Goal: Information Seeking & Learning: Check status

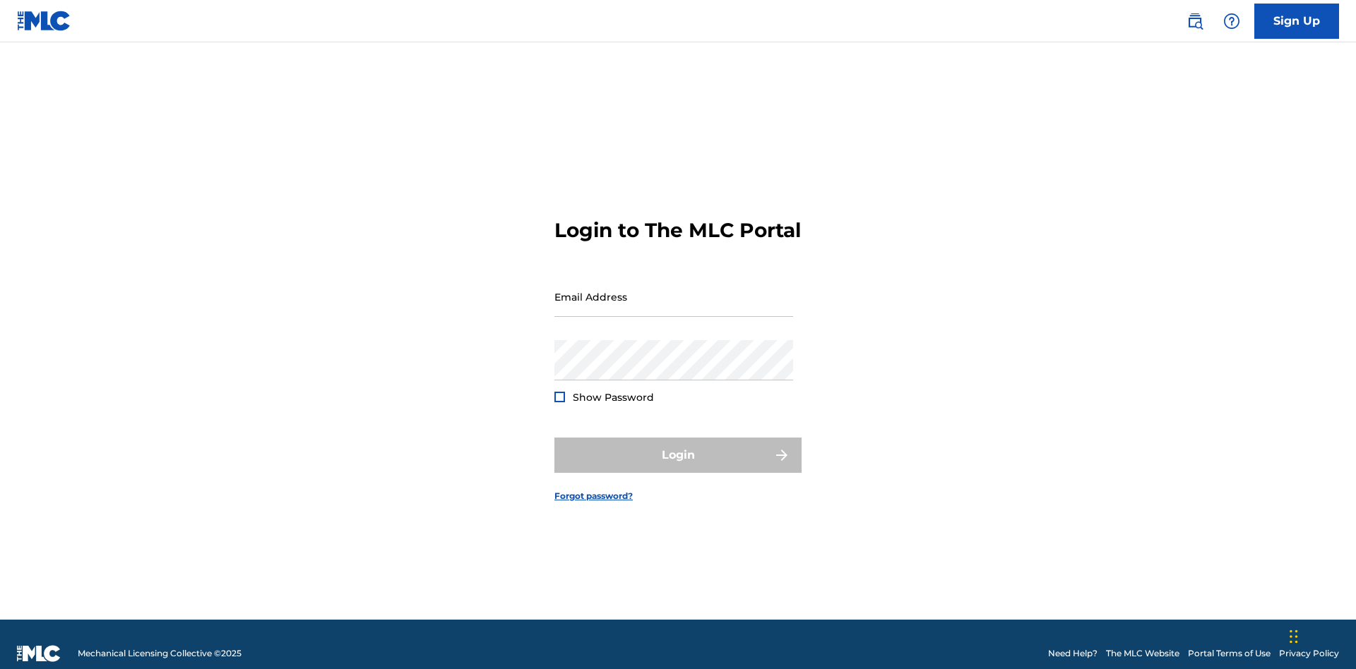
scroll to position [18, 0]
click at [674, 290] on input "Email Address" at bounding box center [673, 297] width 239 height 40
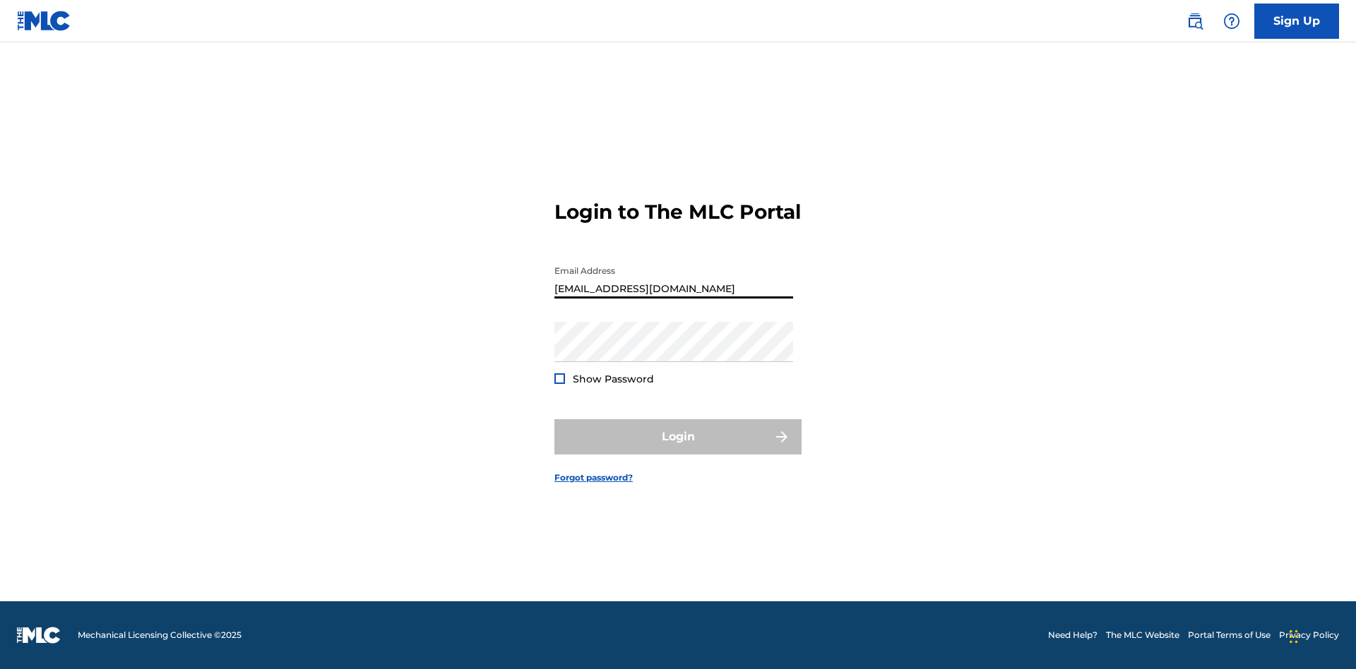
type input "[EMAIL_ADDRESS][DOMAIN_NAME]"
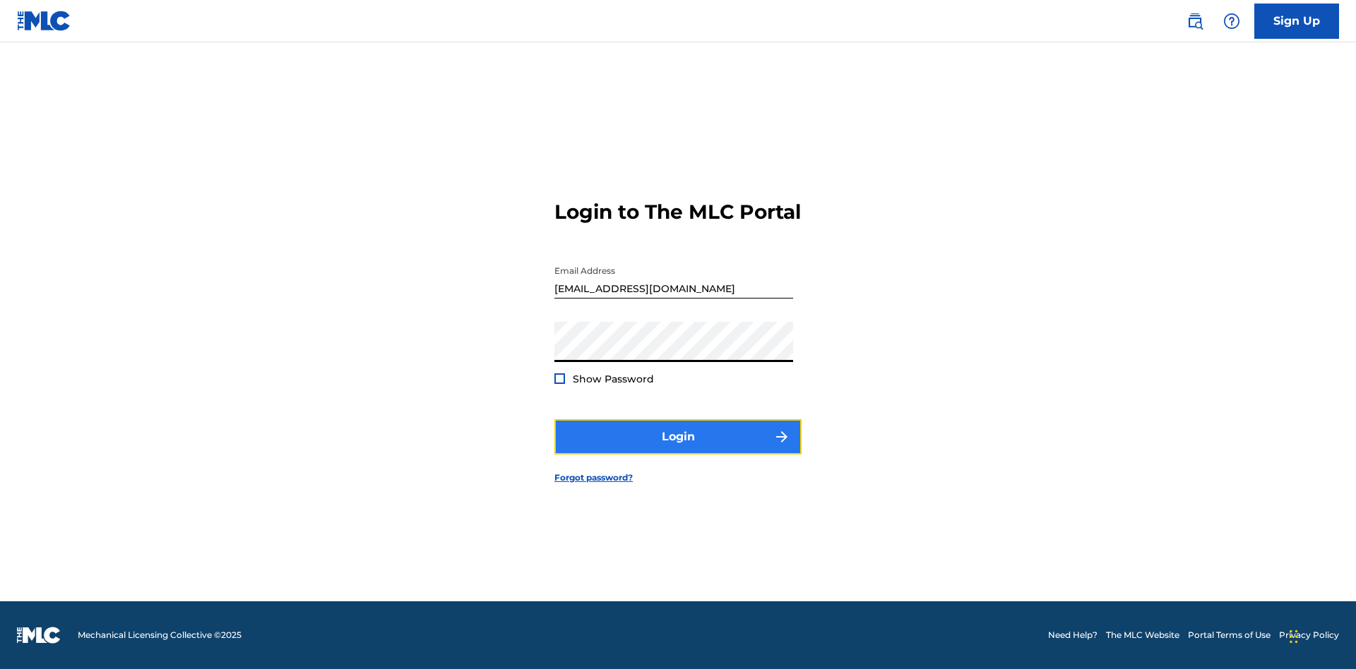
click at [678, 449] on button "Login" at bounding box center [677, 436] width 247 height 35
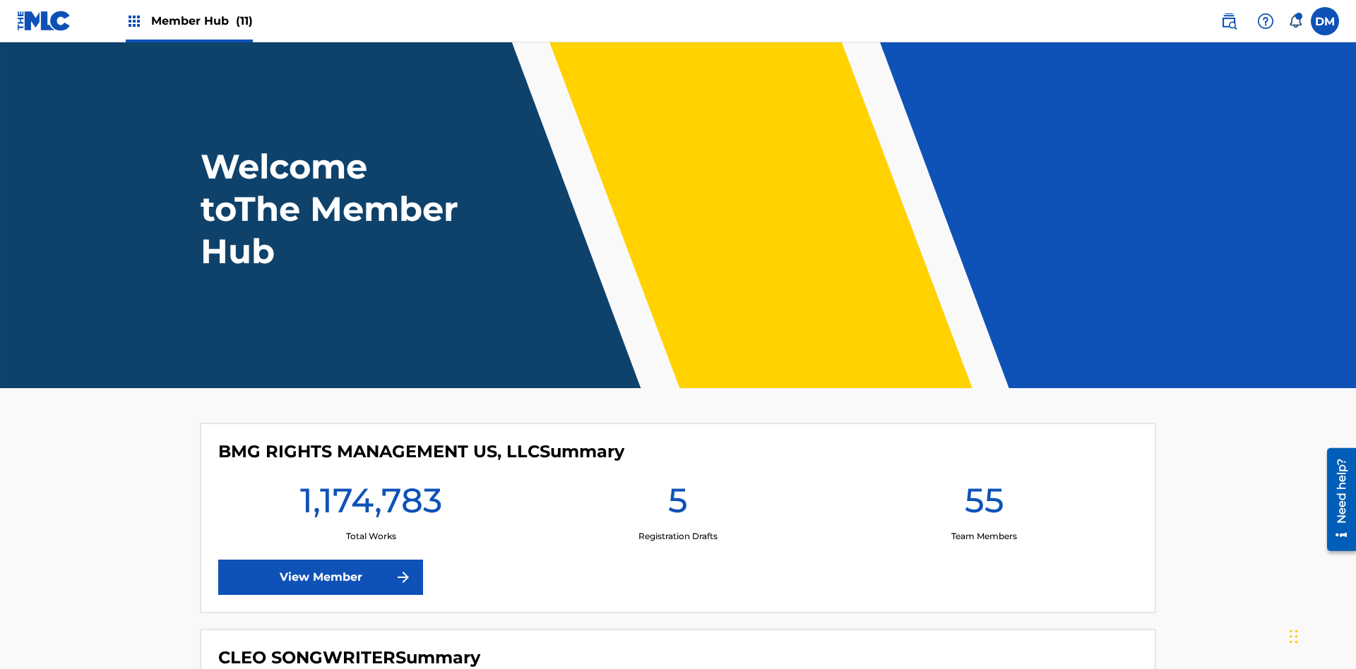
scroll to position [61, 0]
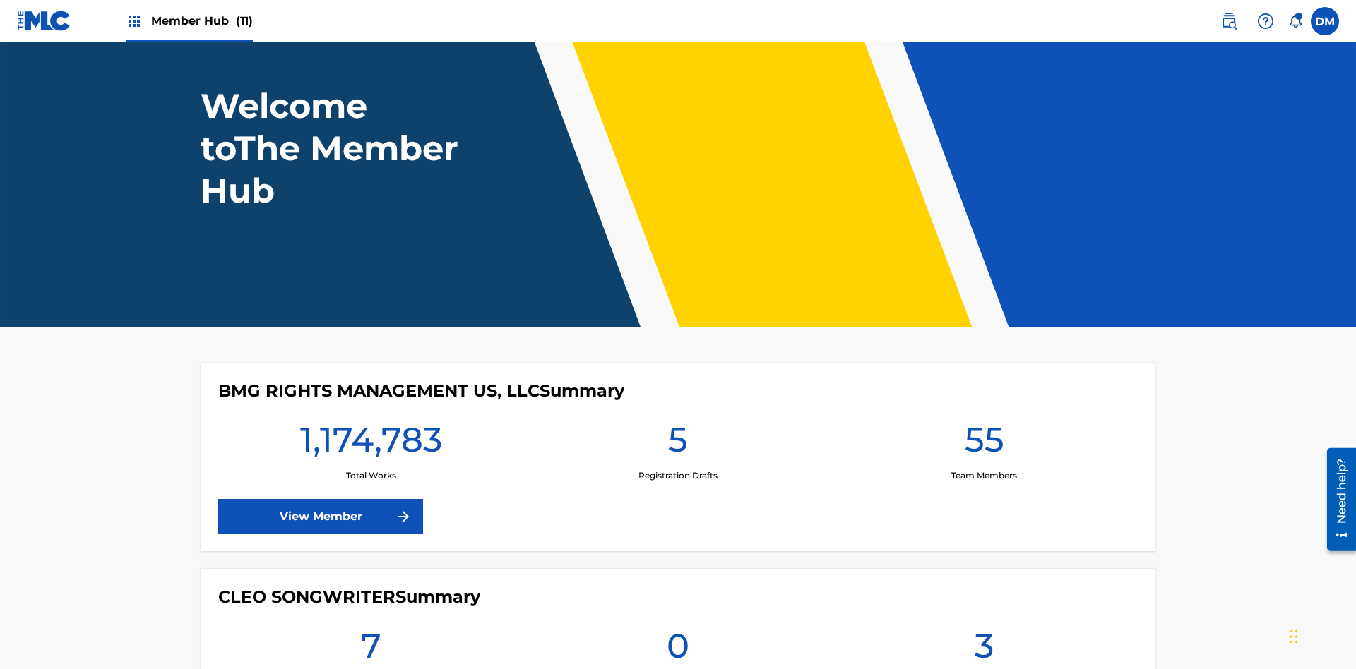
click at [201, 20] on span "Member Hub (11)" at bounding box center [202, 21] width 102 height 16
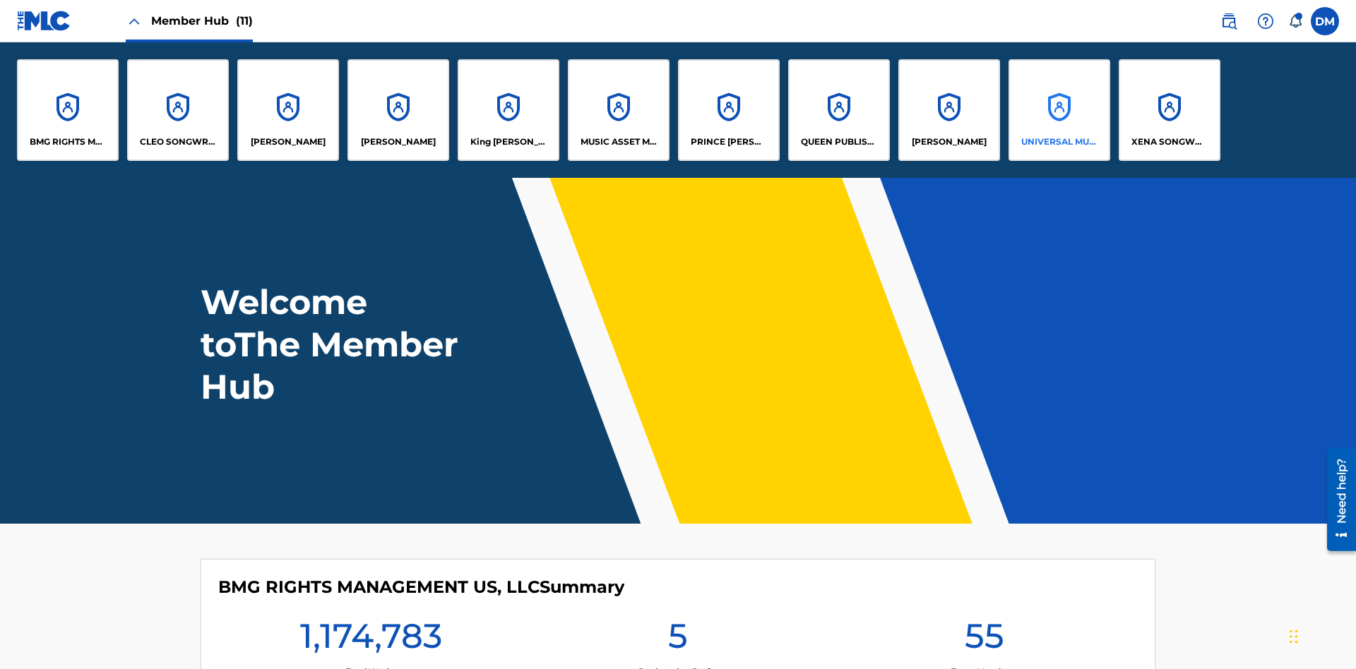
click at [1059, 142] on p "UNIVERSAL MUSIC PUB GROUP" at bounding box center [1059, 142] width 77 height 13
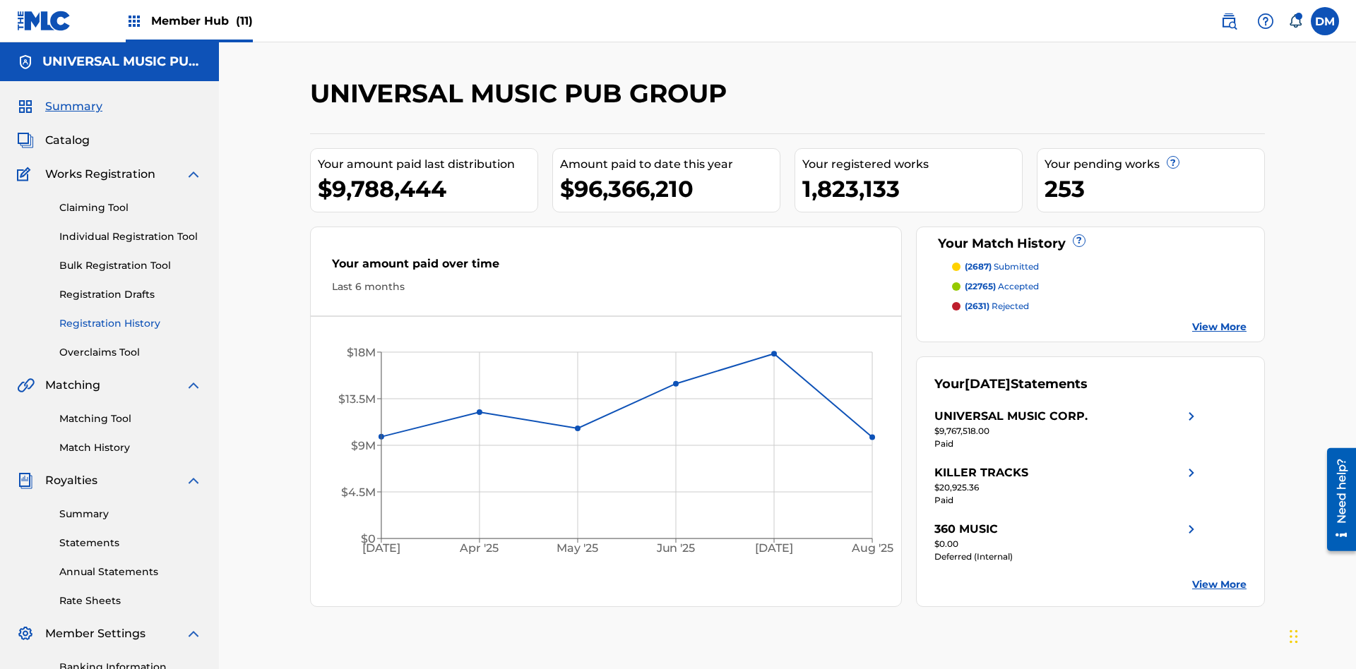
click at [131, 316] on link "Registration History" at bounding box center [130, 323] width 143 height 15
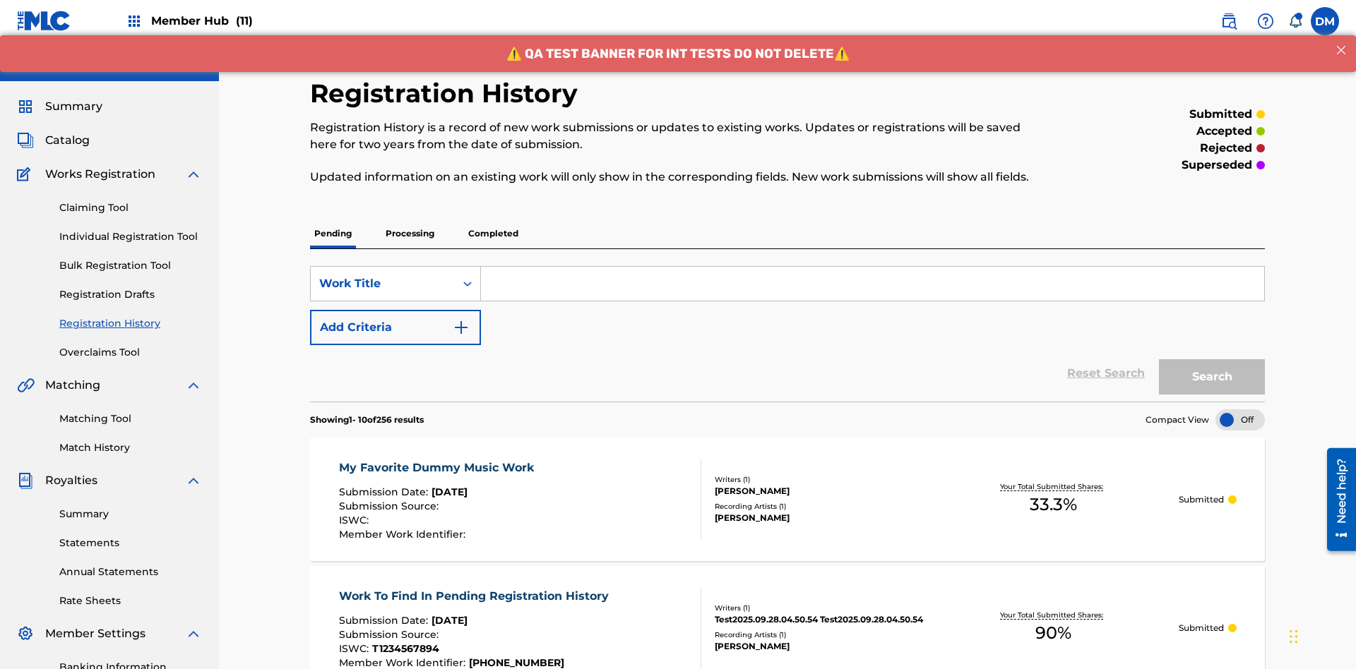
scroll to position [191, 0]
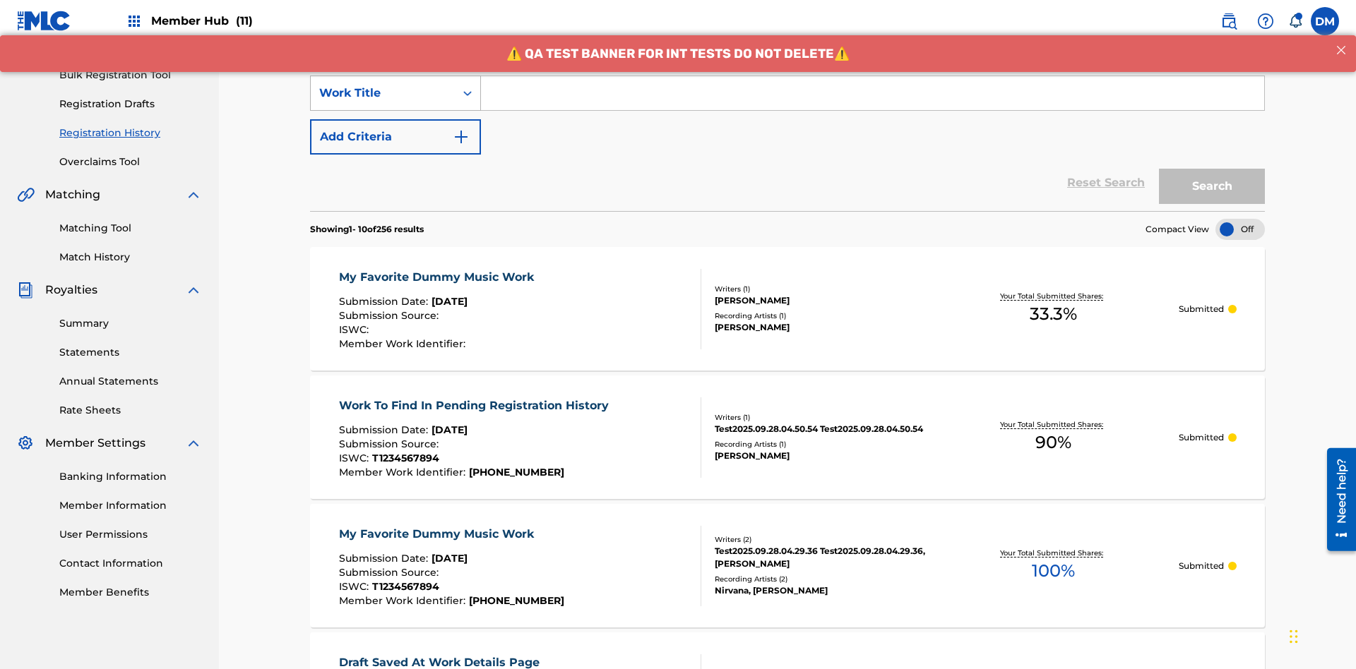
click at [383, 93] on div "Work Title" at bounding box center [382, 93] width 127 height 17
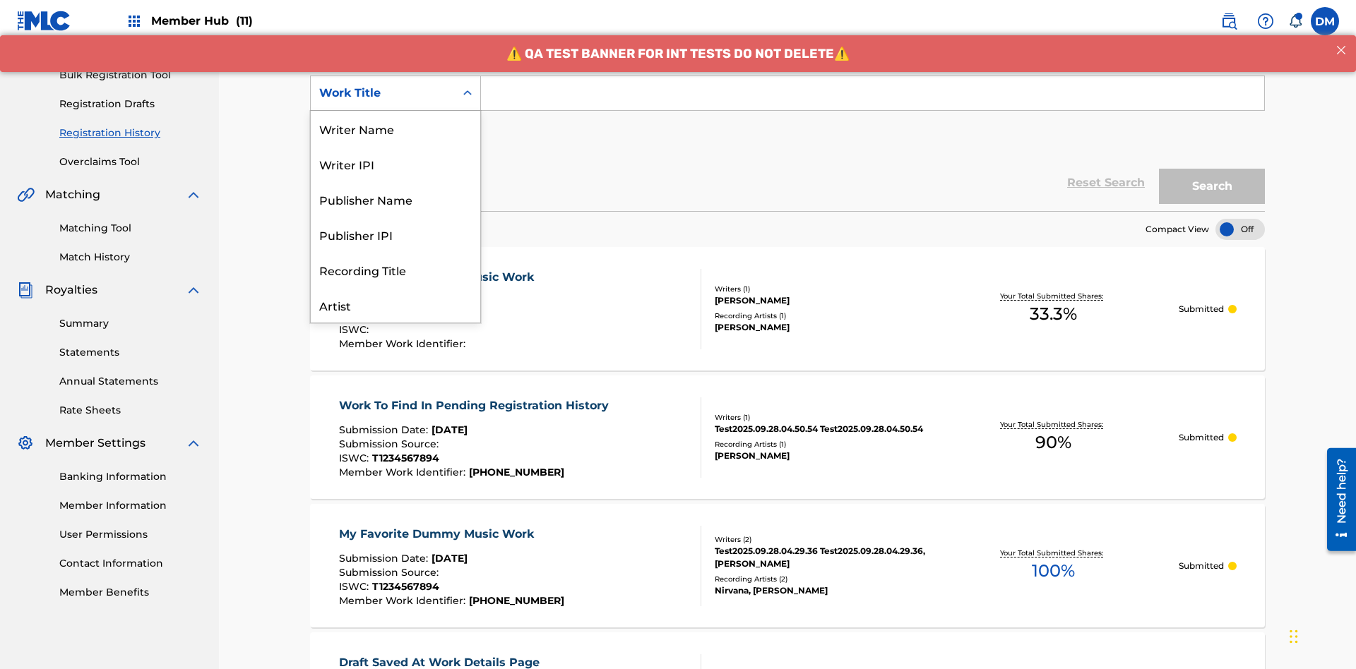
scroll to position [71, 0]
click at [395, 305] on div "Work Title" at bounding box center [395, 304] width 169 height 35
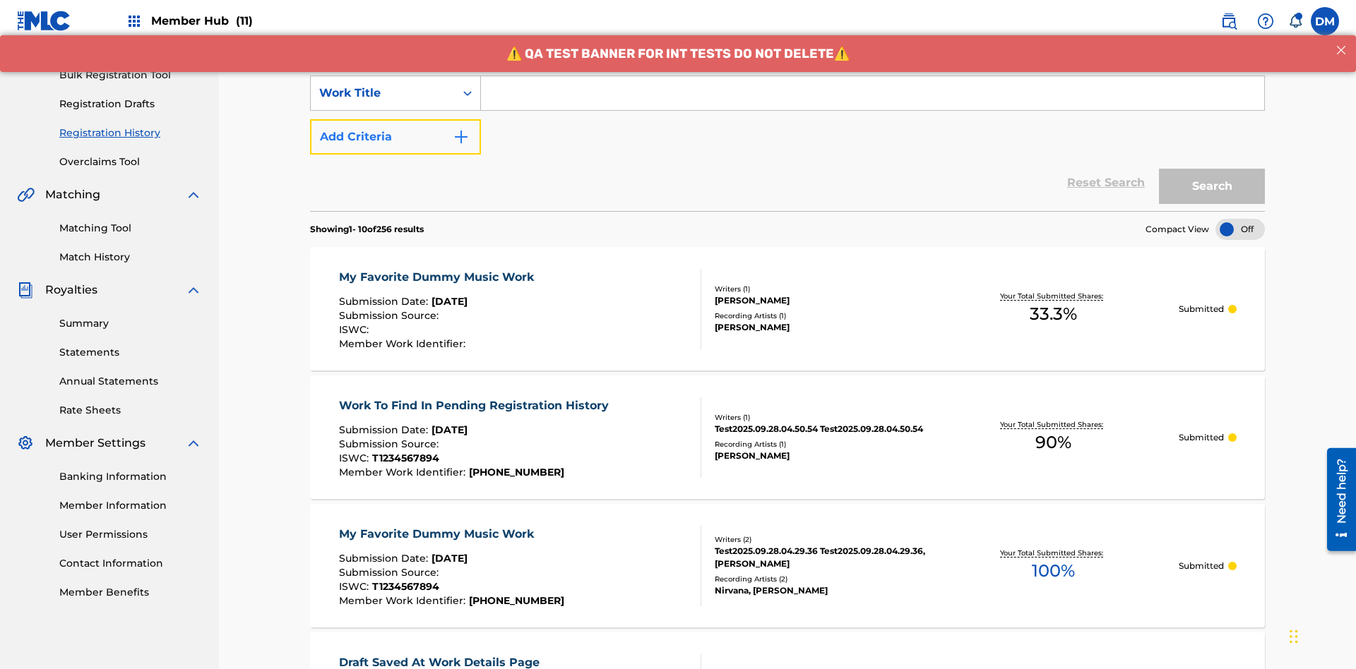
click at [395, 119] on button "Add Criteria" at bounding box center [395, 136] width 171 height 35
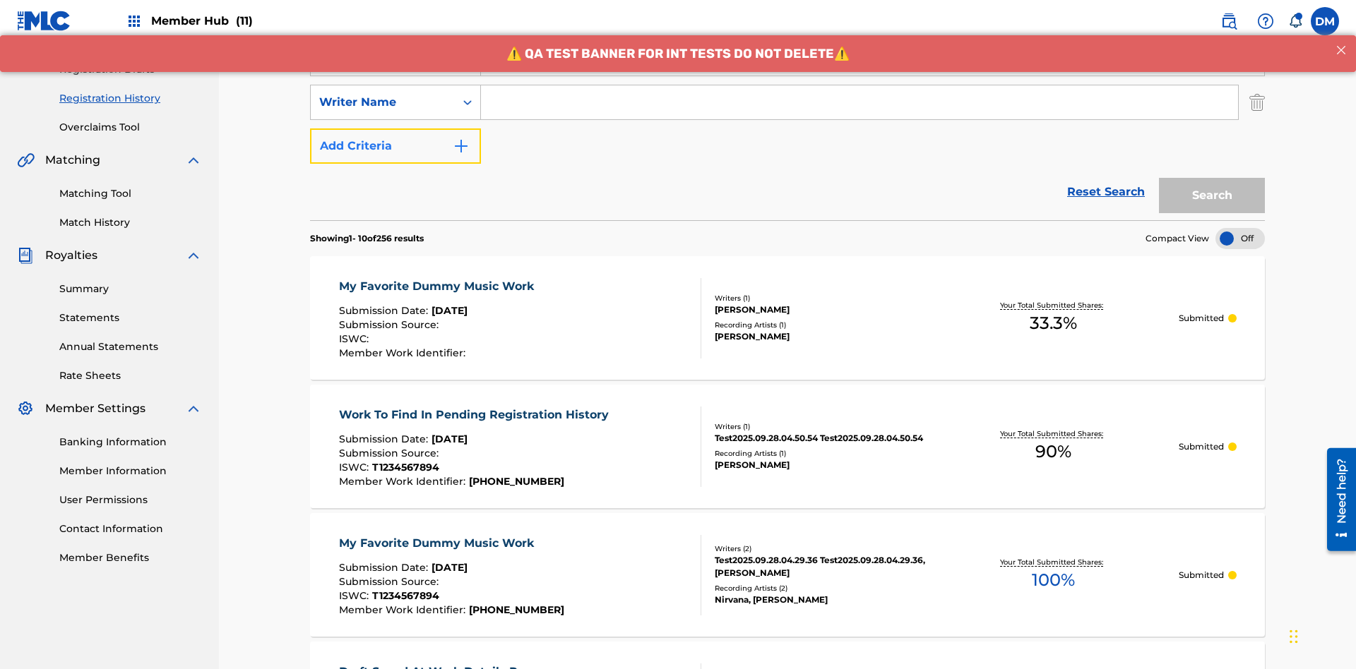
scroll to position [234, 0]
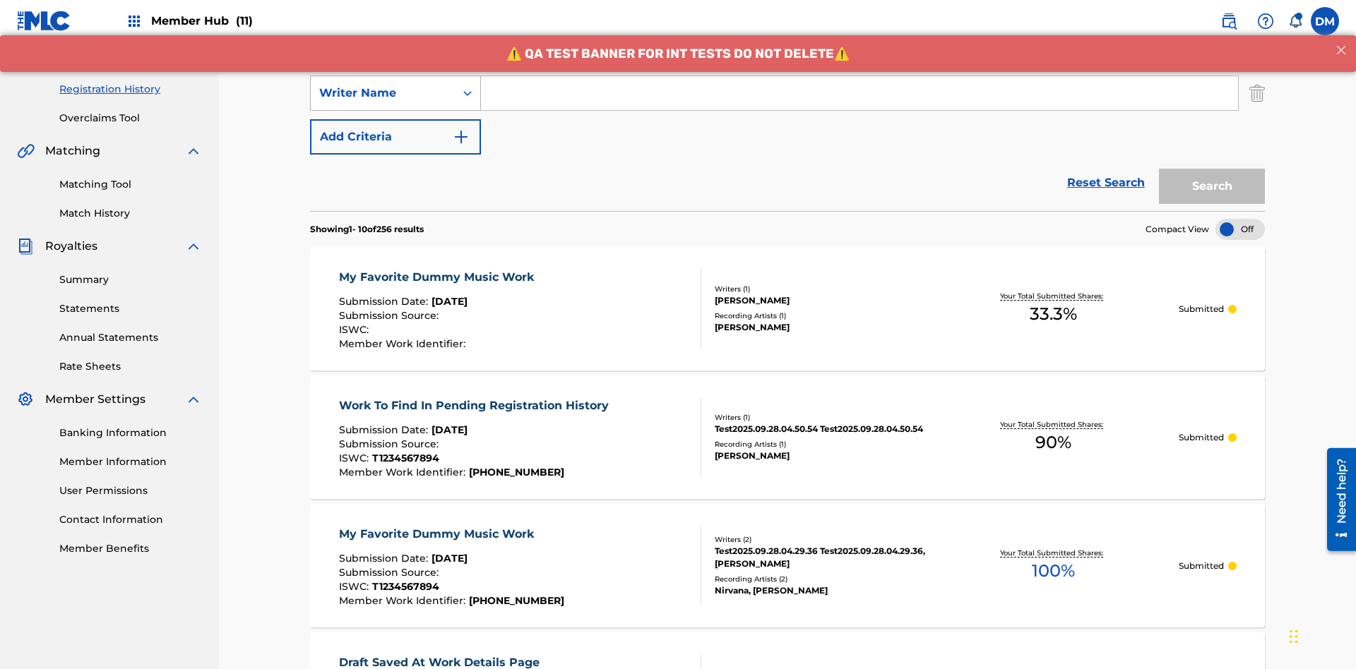
click at [383, 93] on div "Writer Name" at bounding box center [382, 93] width 127 height 17
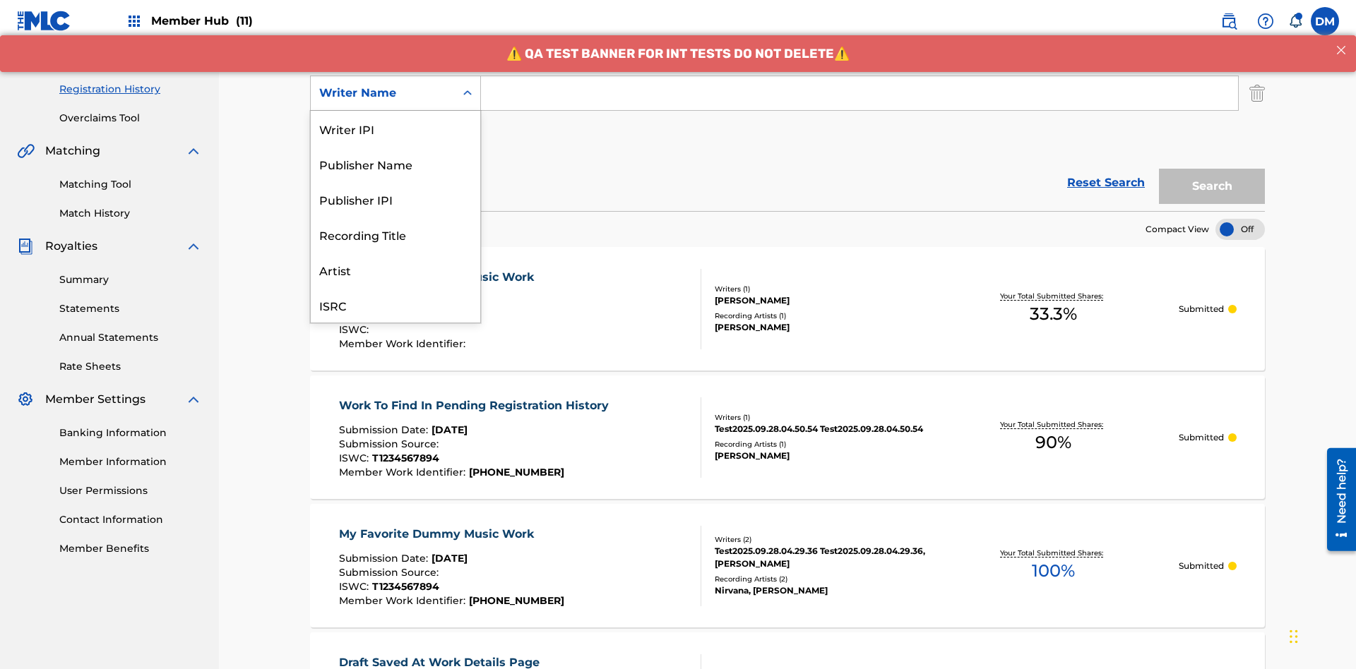
scroll to position [35, 0]
click at [395, 199] on div "Recording Title" at bounding box center [395, 198] width 169 height 35
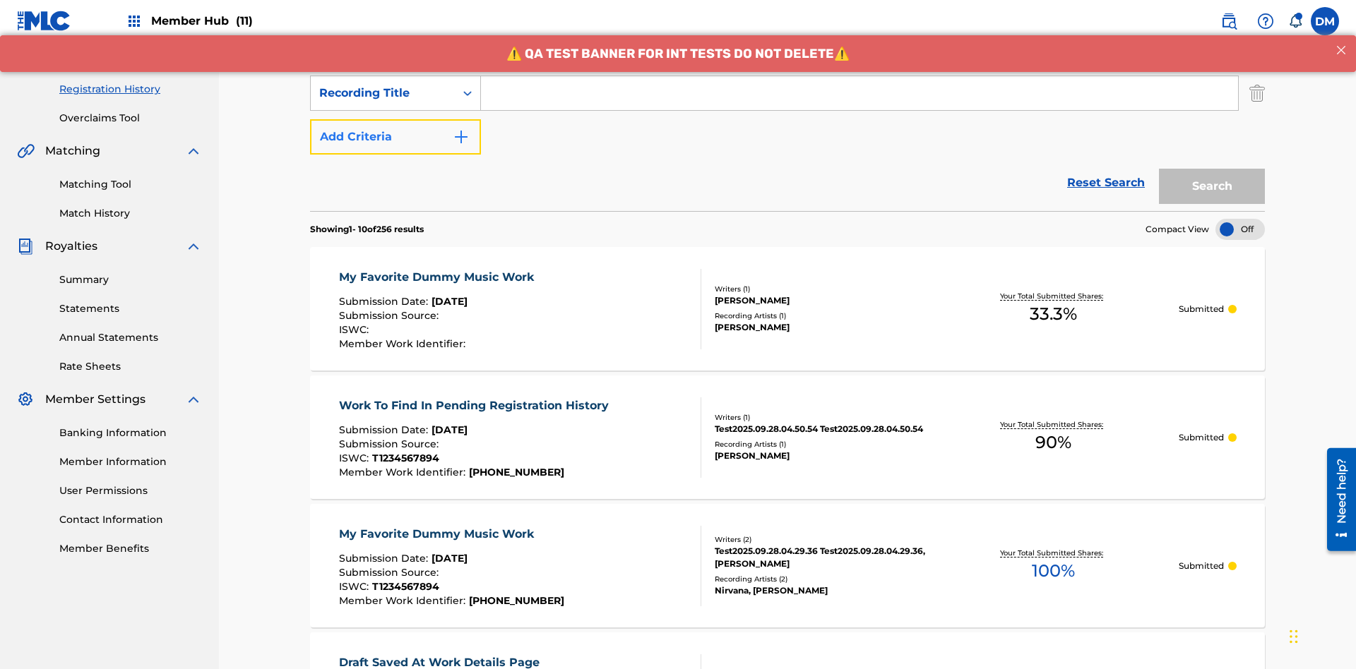
click at [395, 119] on button "Add Criteria" at bounding box center [395, 136] width 171 height 35
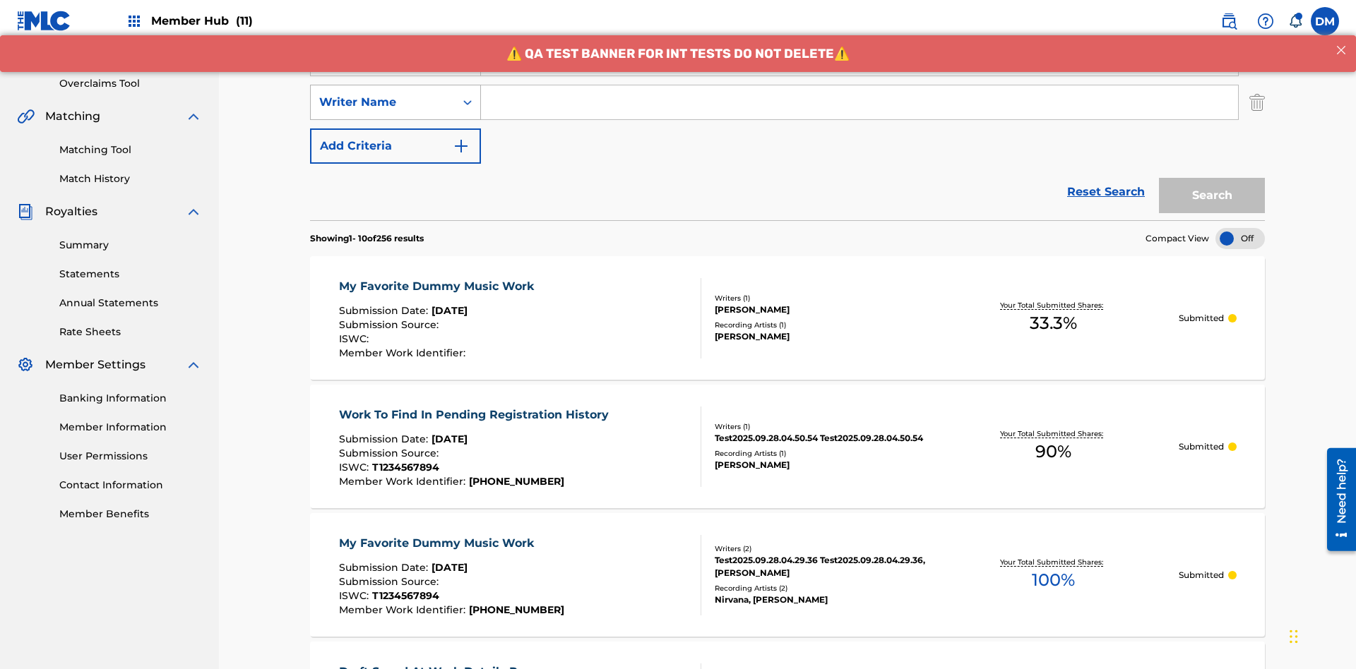
click at [383, 94] on div "Writer Name" at bounding box center [382, 102] width 127 height 17
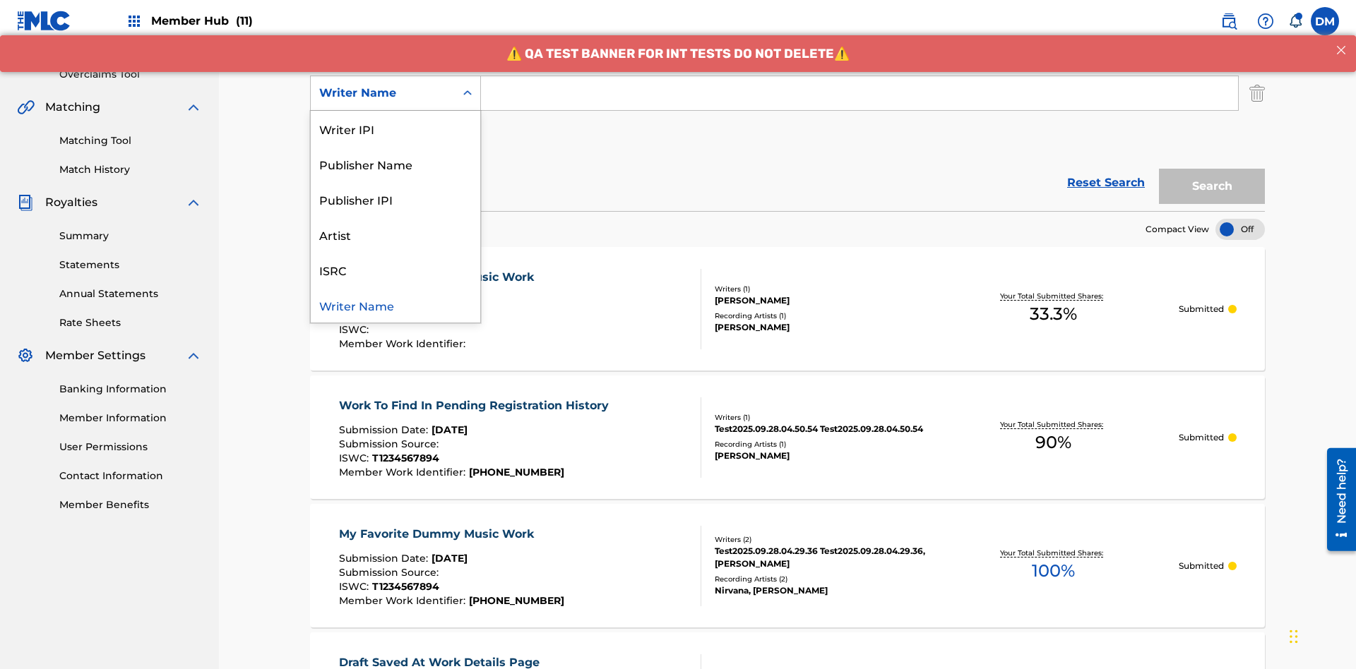
click at [395, 270] on div "ISRC" at bounding box center [395, 269] width 169 height 35
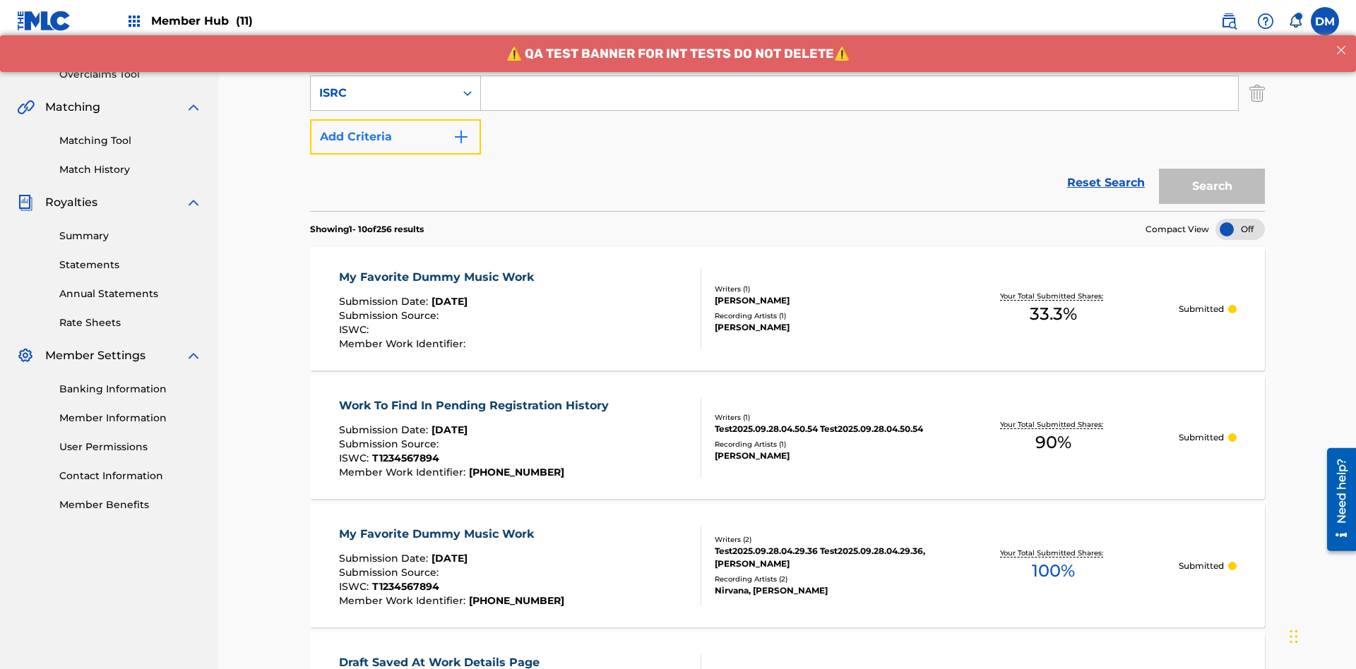
click at [395, 119] on button "Add Criteria" at bounding box center [395, 136] width 171 height 35
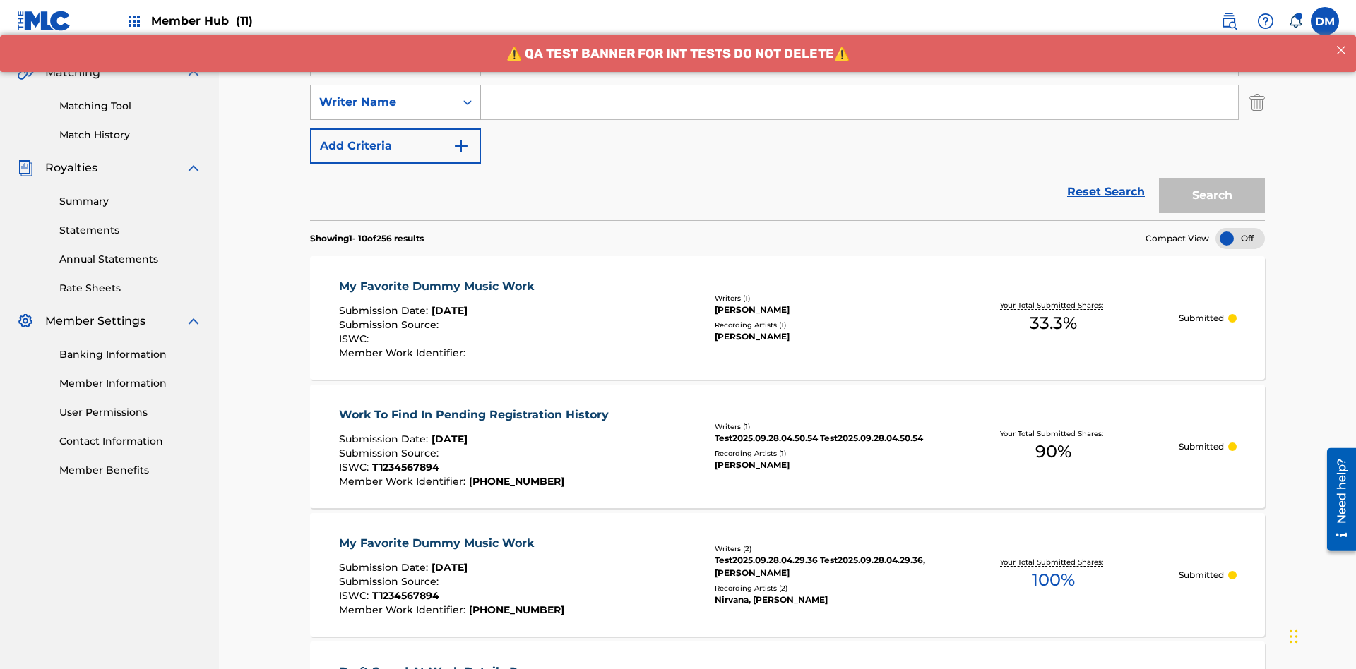
click at [383, 94] on div "Writer Name" at bounding box center [382, 102] width 127 height 17
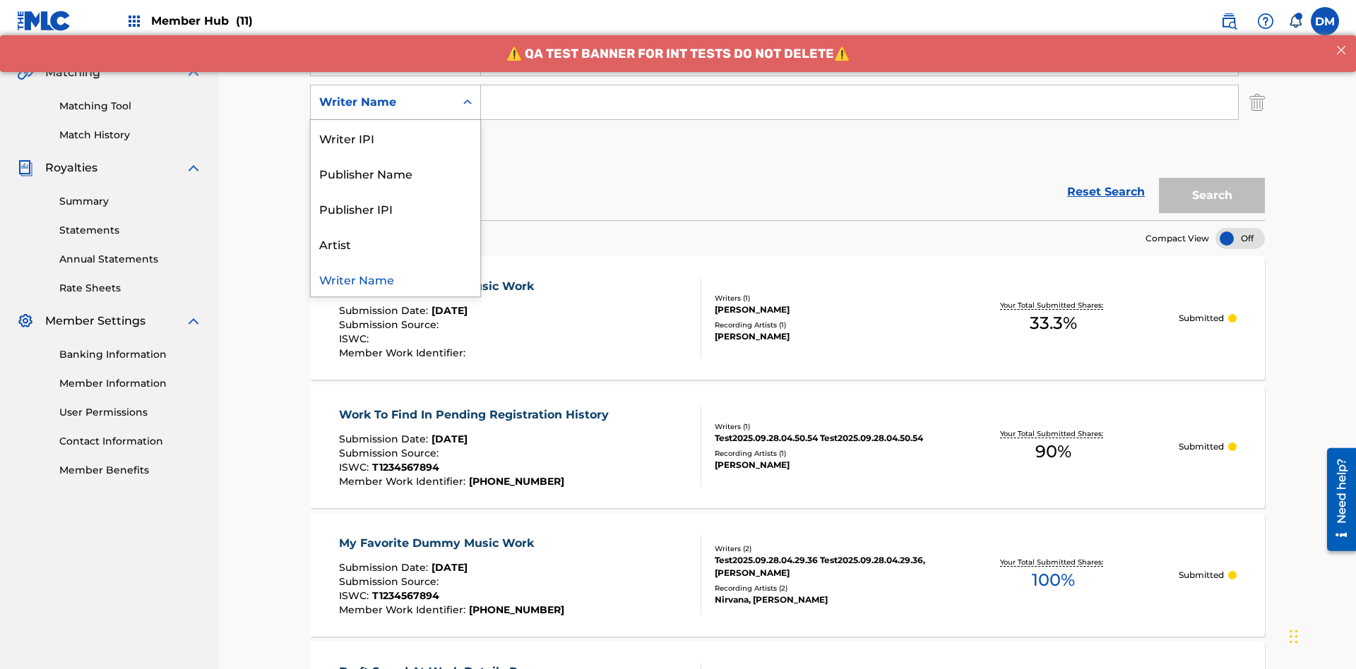
scroll to position [322, 0]
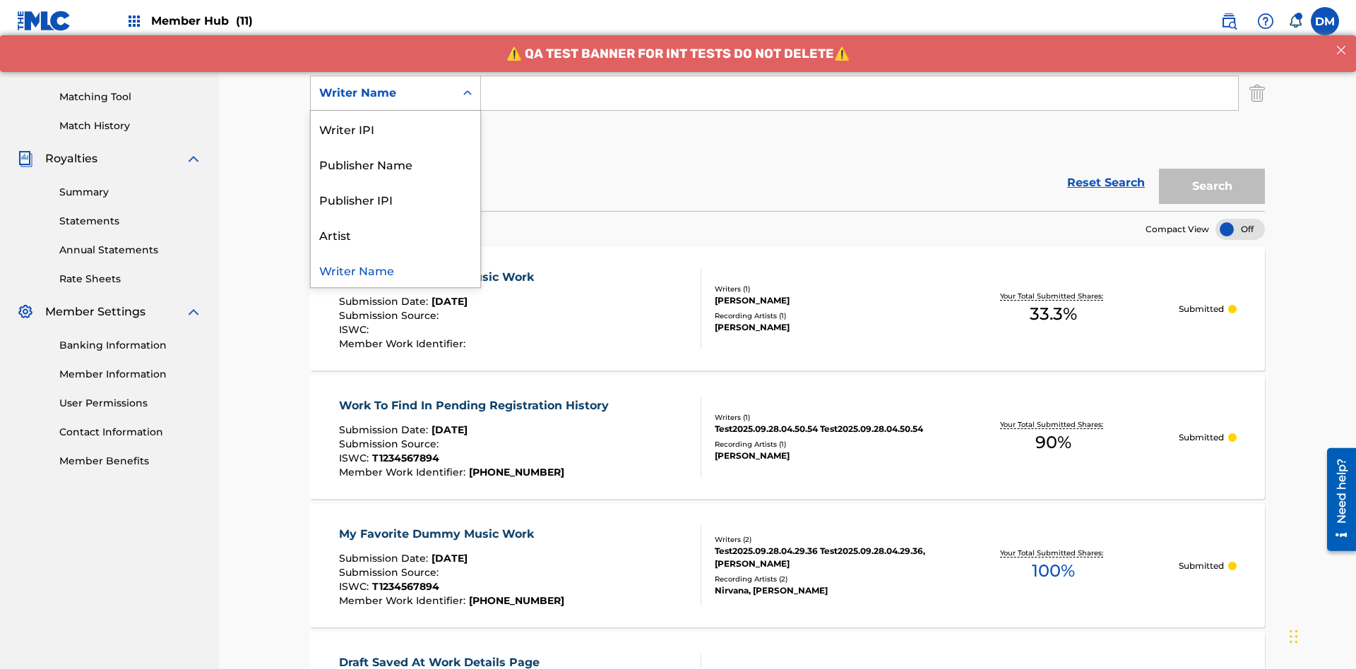
click at [395, 270] on div "Writer Name" at bounding box center [395, 269] width 169 height 35
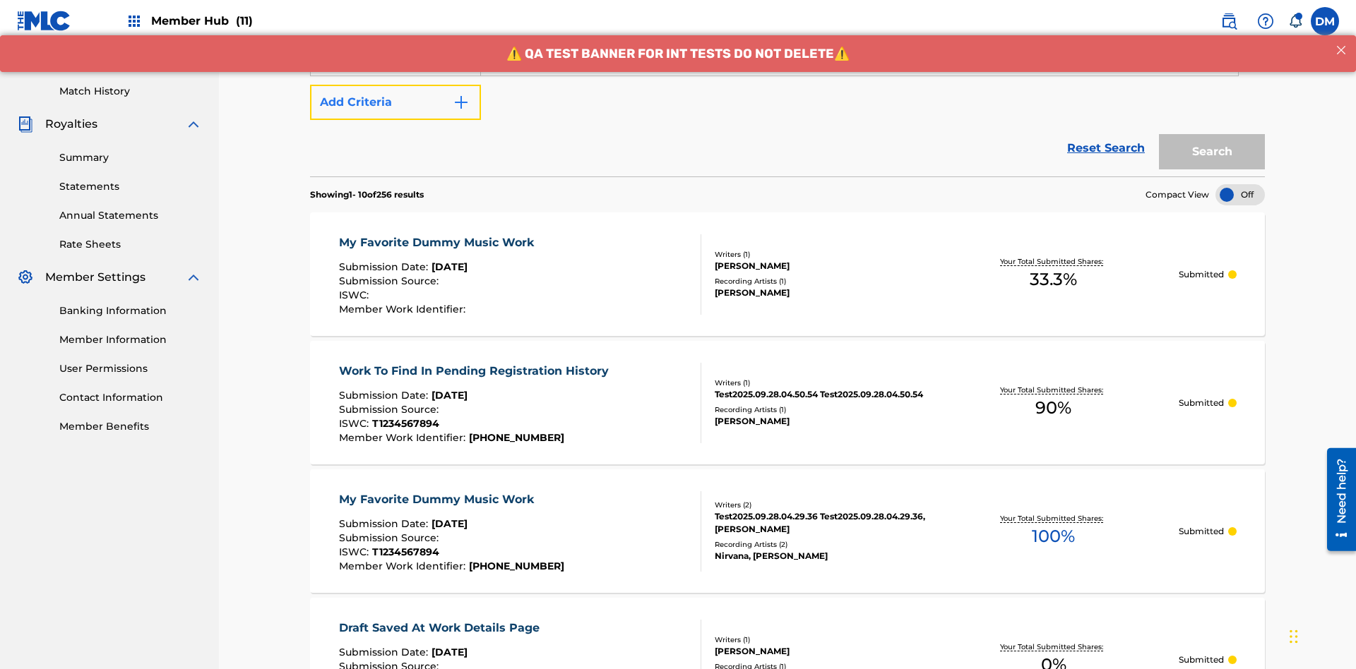
click at [395, 102] on button "Add Criteria" at bounding box center [395, 102] width 171 height 35
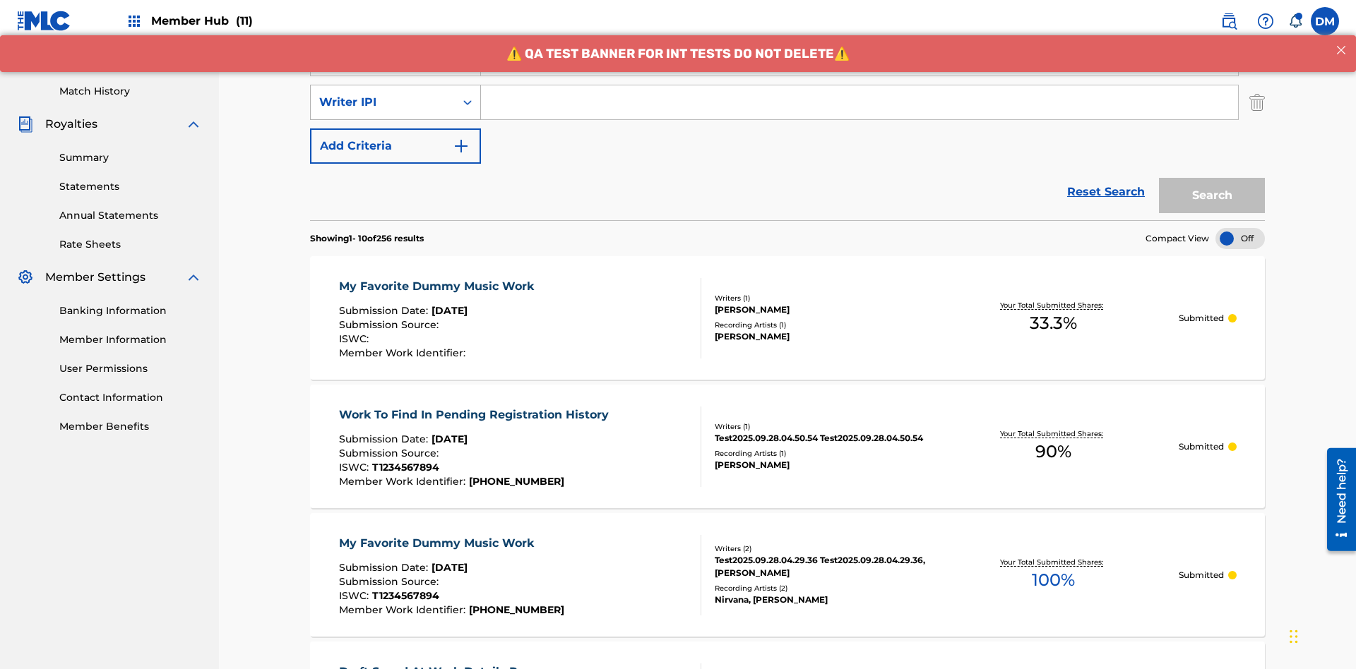
click at [383, 94] on div "Writer IPI" at bounding box center [382, 102] width 127 height 17
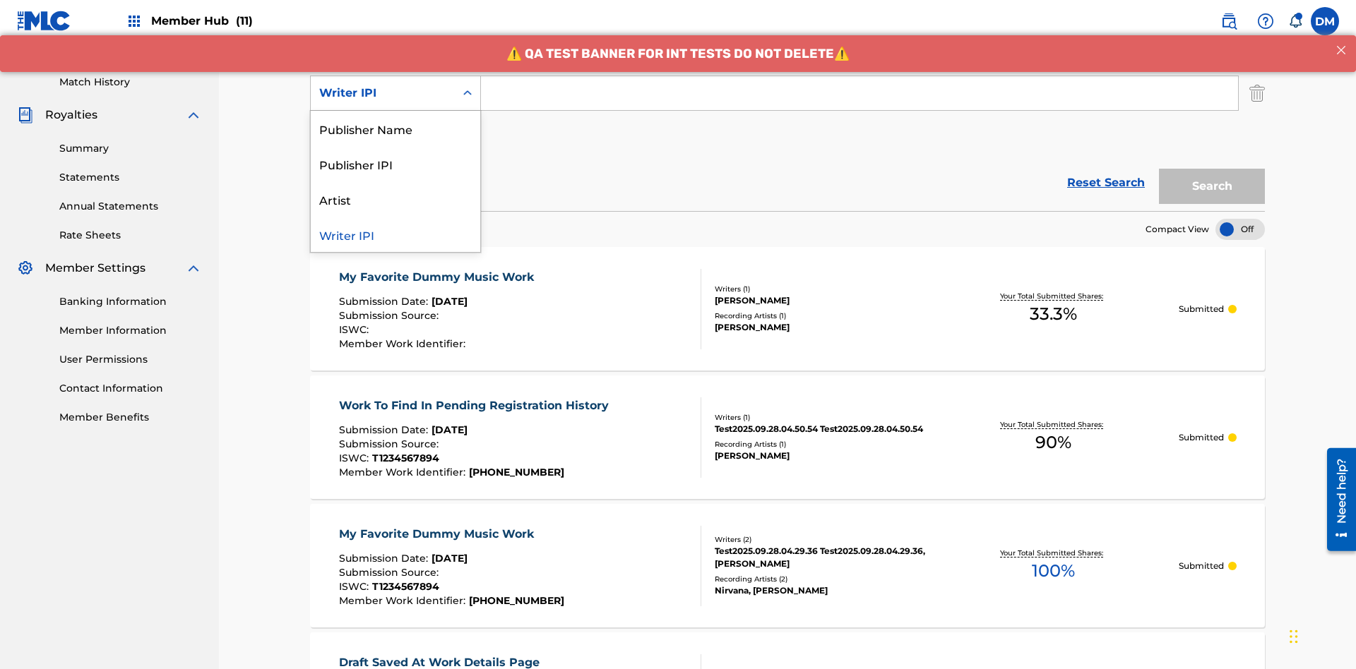
click at [395, 129] on div "Publisher Name" at bounding box center [395, 128] width 169 height 35
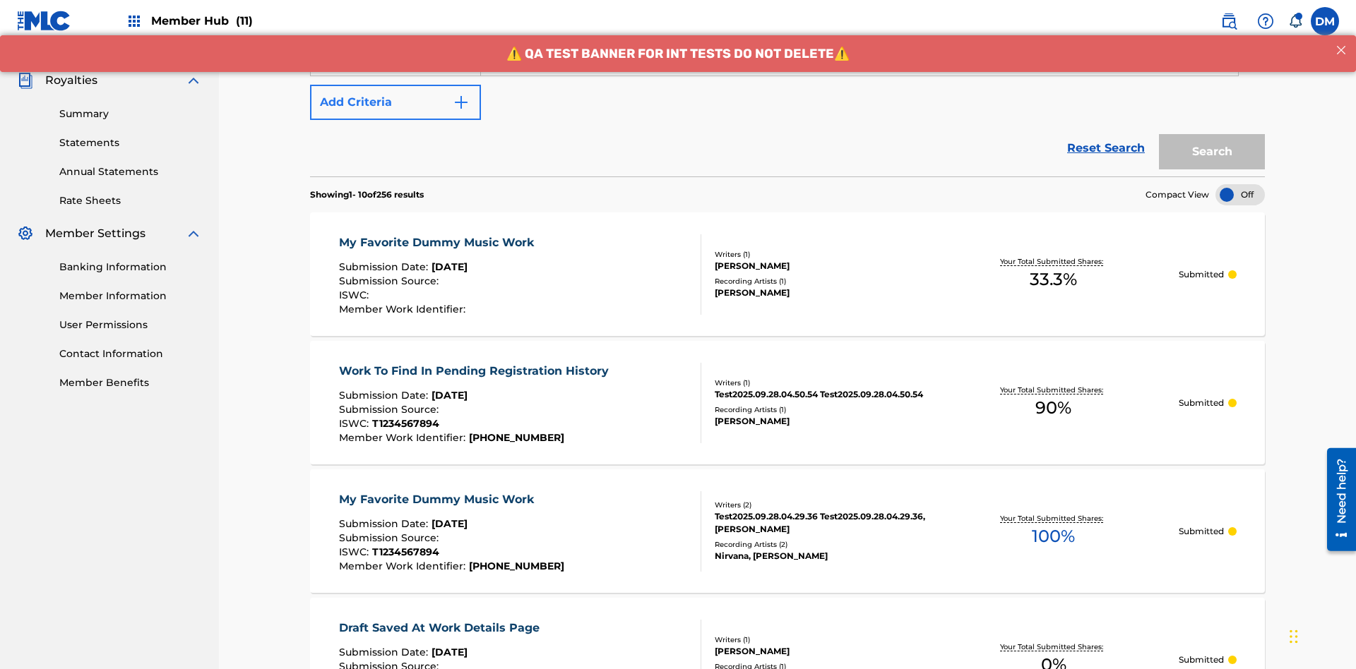
click at [395, 102] on button "Add Criteria" at bounding box center [395, 102] width 171 height 35
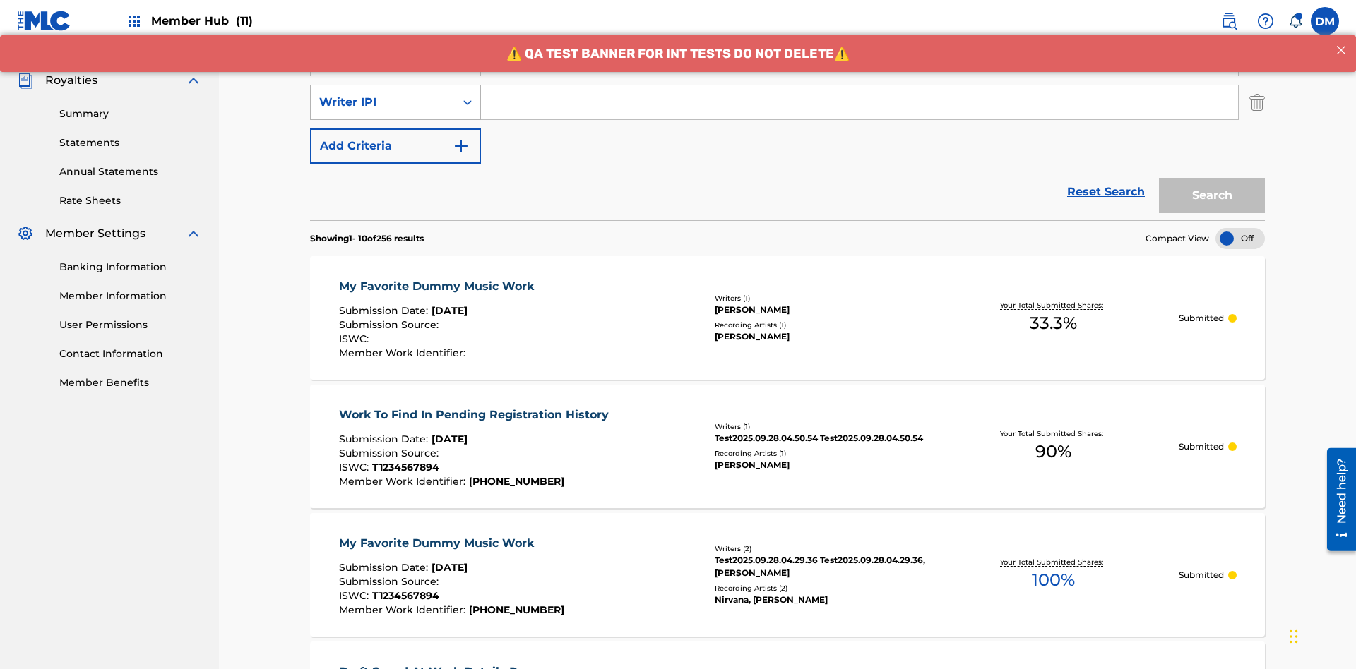
click at [383, 94] on div "Writer IPI" at bounding box center [382, 102] width 127 height 17
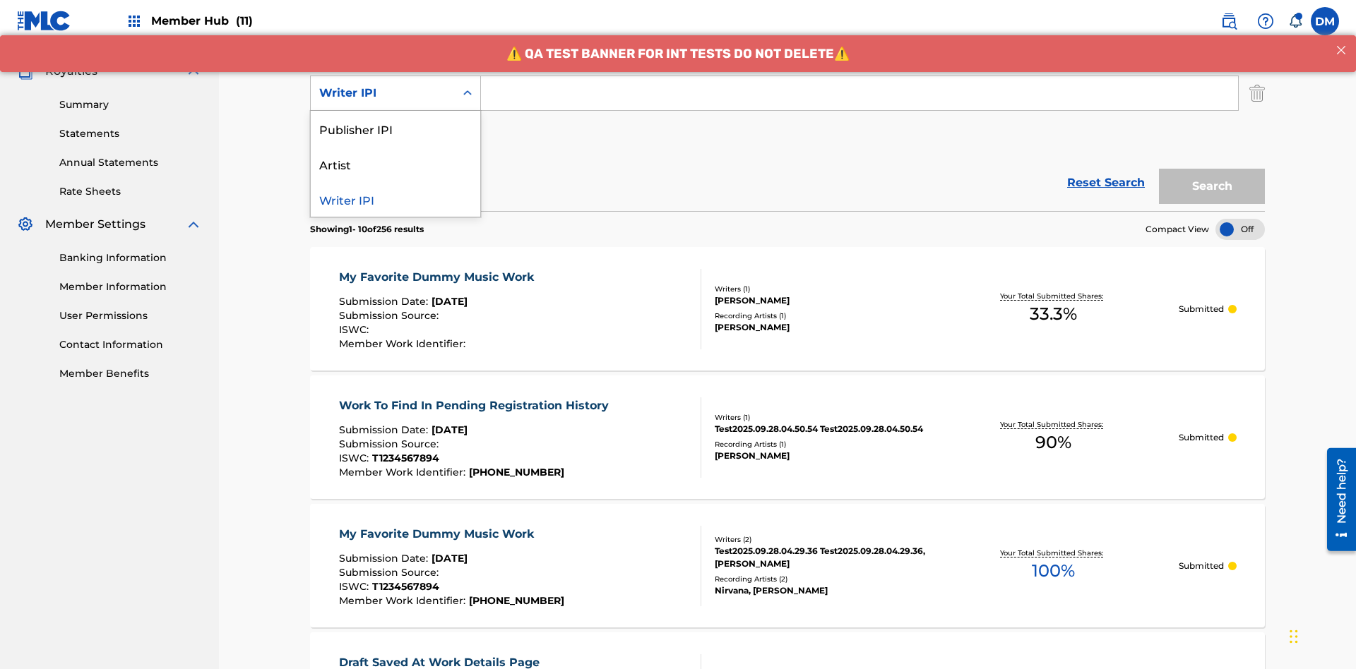
click at [395, 129] on div "Publisher IPI" at bounding box center [395, 128] width 169 height 35
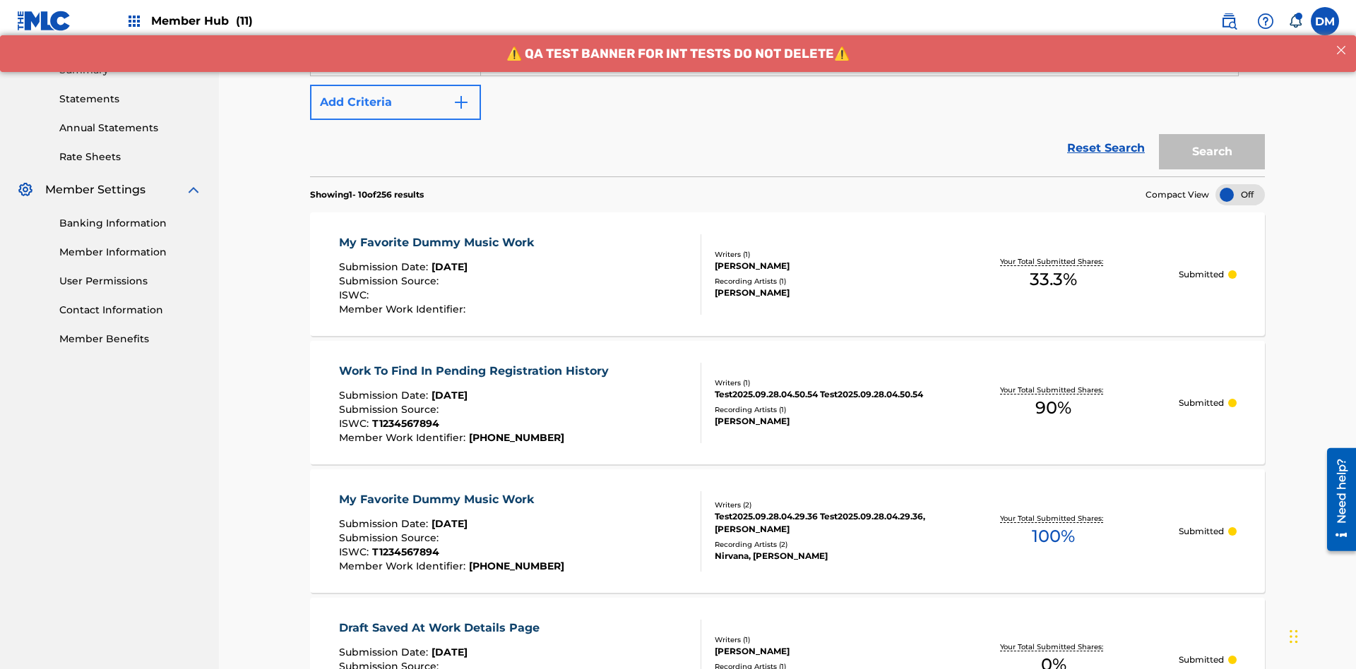
click at [395, 102] on button "Add Criteria" at bounding box center [395, 102] width 171 height 35
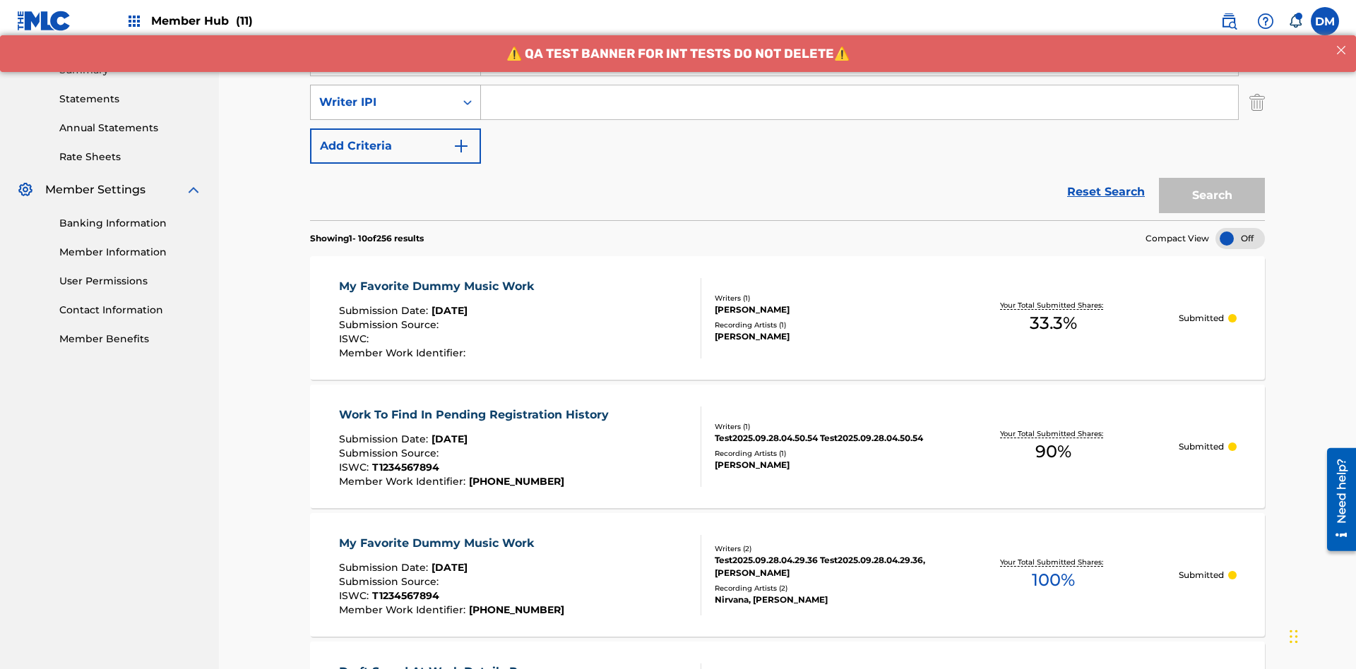
click at [383, 94] on div "Writer IPI" at bounding box center [382, 102] width 127 height 17
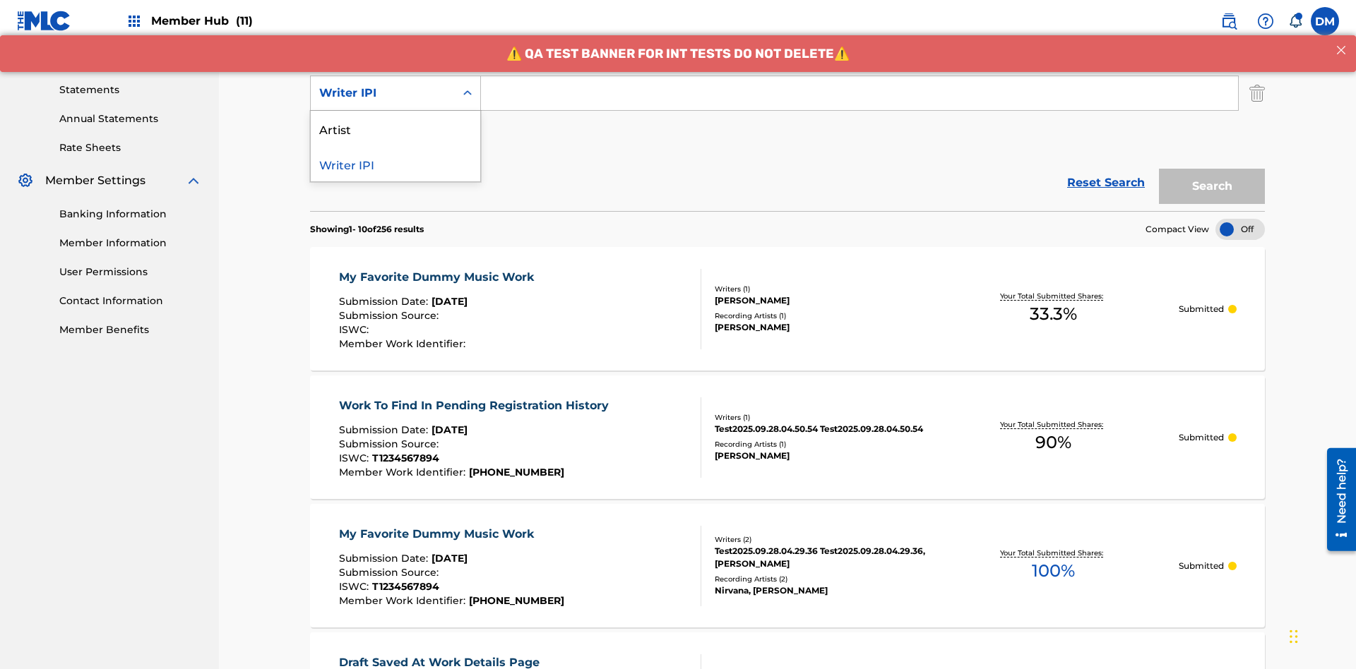
click at [395, 129] on div "Artist" at bounding box center [395, 128] width 169 height 35
click at [395, 119] on button "Add Criteria" at bounding box center [395, 136] width 171 height 35
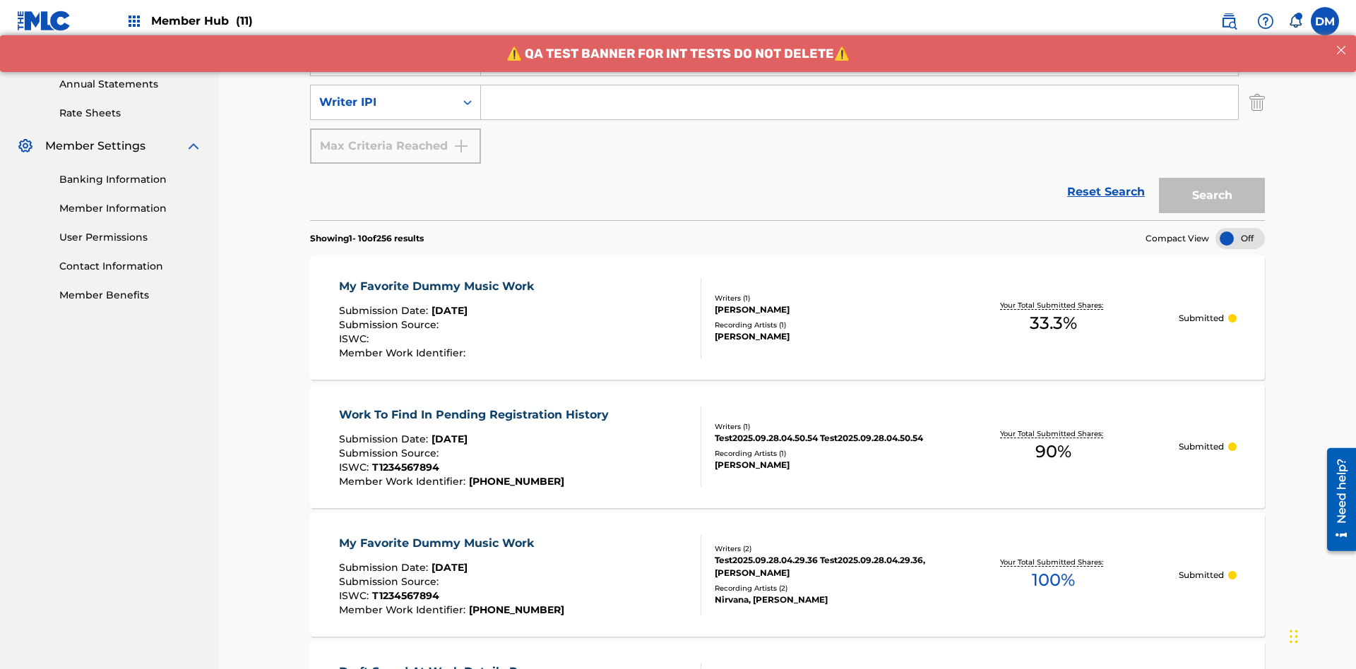
scroll to position [497, 0]
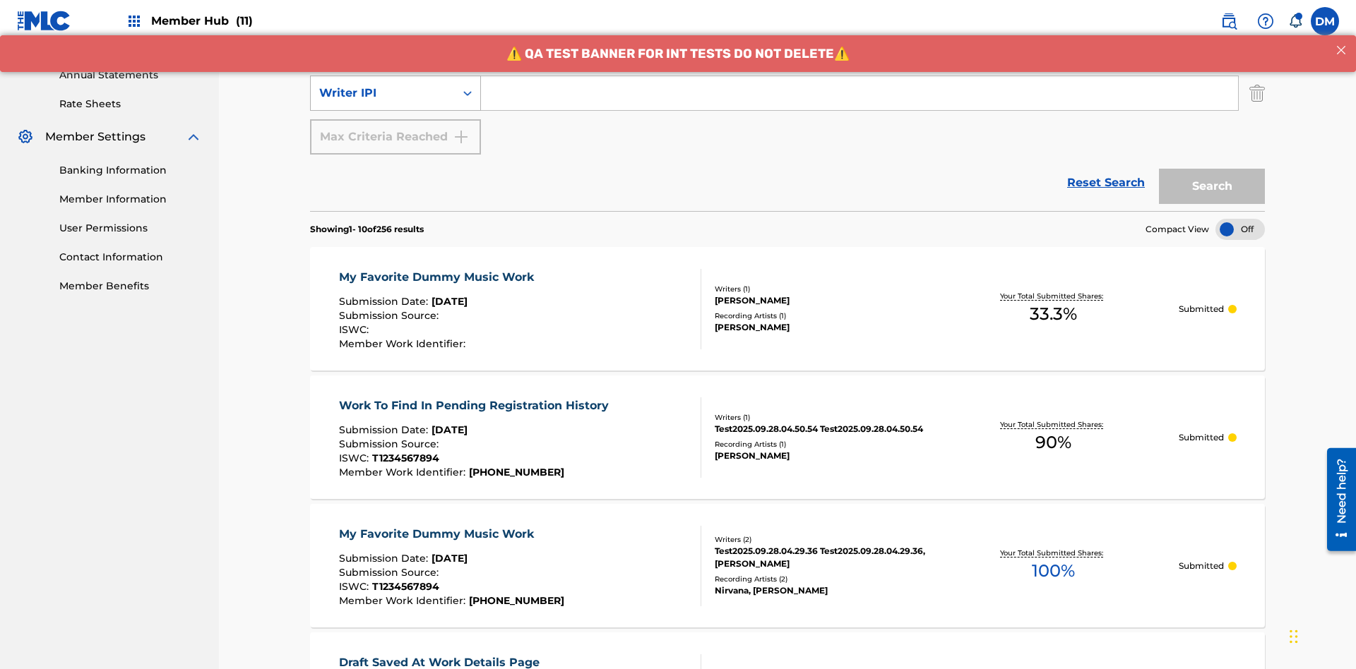
click at [383, 93] on div "Writer IPI" at bounding box center [382, 93] width 127 height 17
click at [395, 129] on div "Writer IPI" at bounding box center [395, 128] width 169 height 35
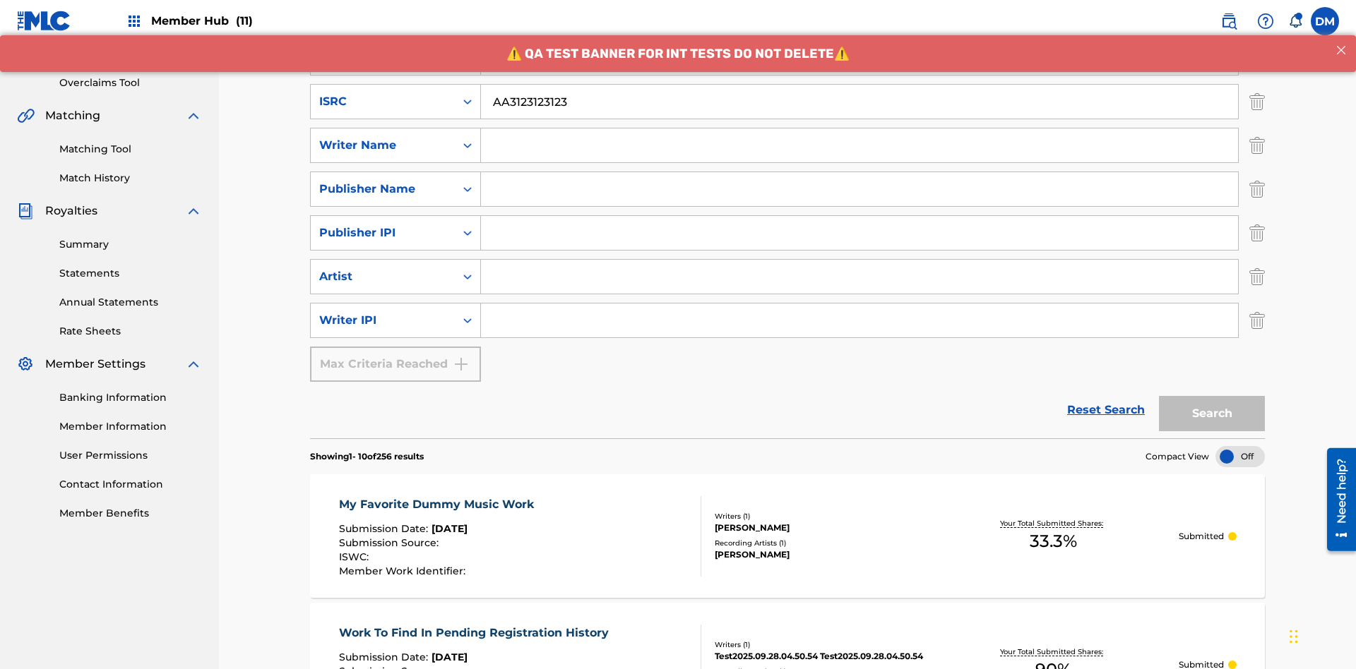
type input "AA3123123123"
click at [872, 31] on input "Search Form" at bounding box center [872, 14] width 783 height 34
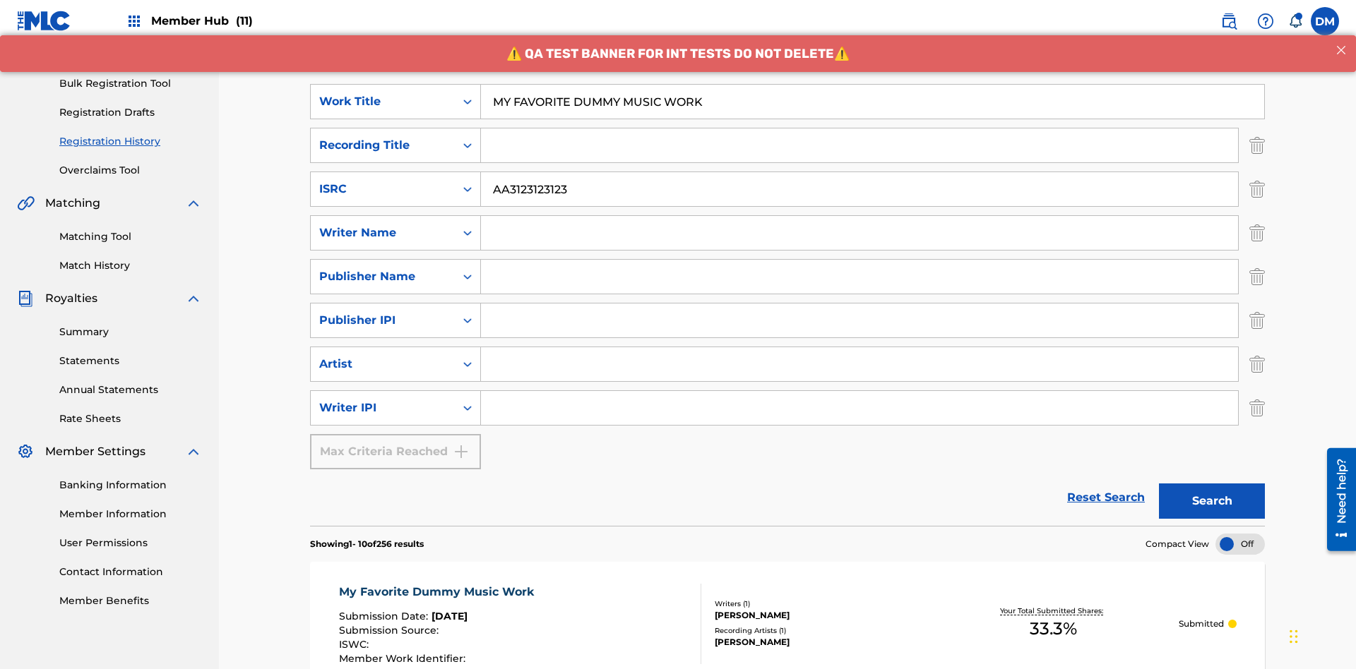
type input "MY FAVORITE DUMMY MUSIC WORK"
click at [859, 216] on input "Search Form" at bounding box center [859, 233] width 757 height 34
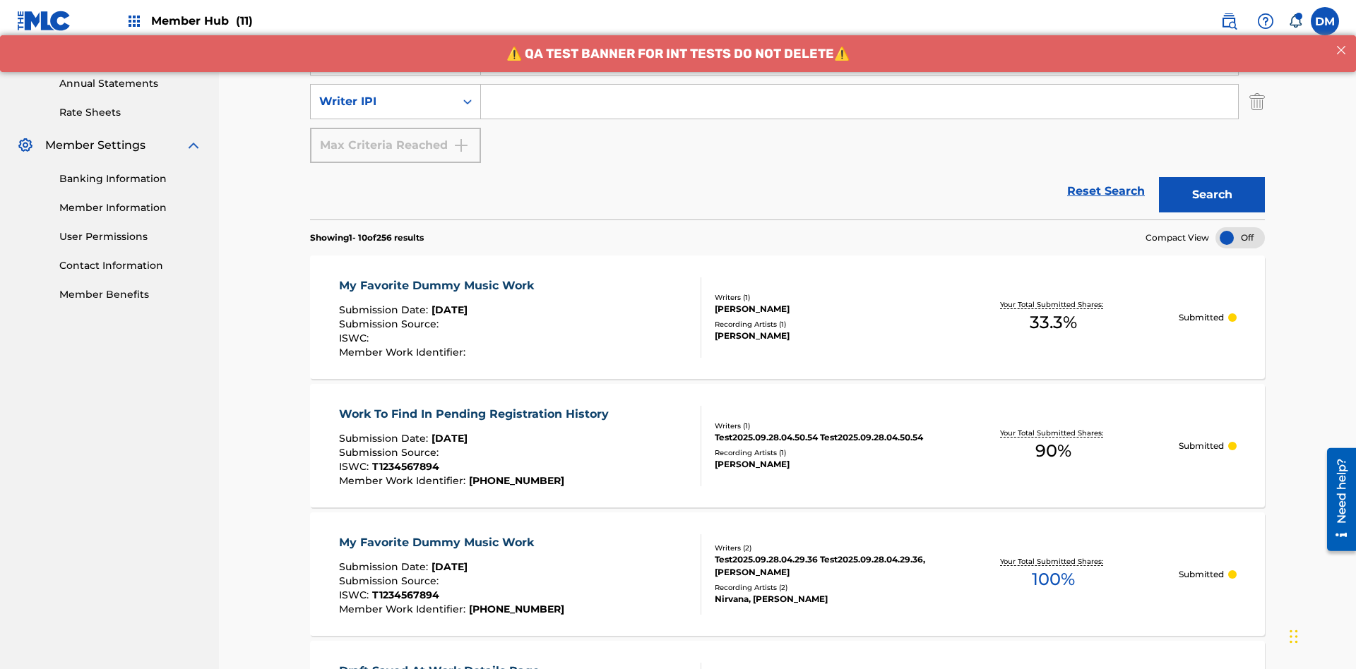
type input "[PERSON_NAME]"
click at [859, 102] on input "Search Form" at bounding box center [859, 102] width 757 height 34
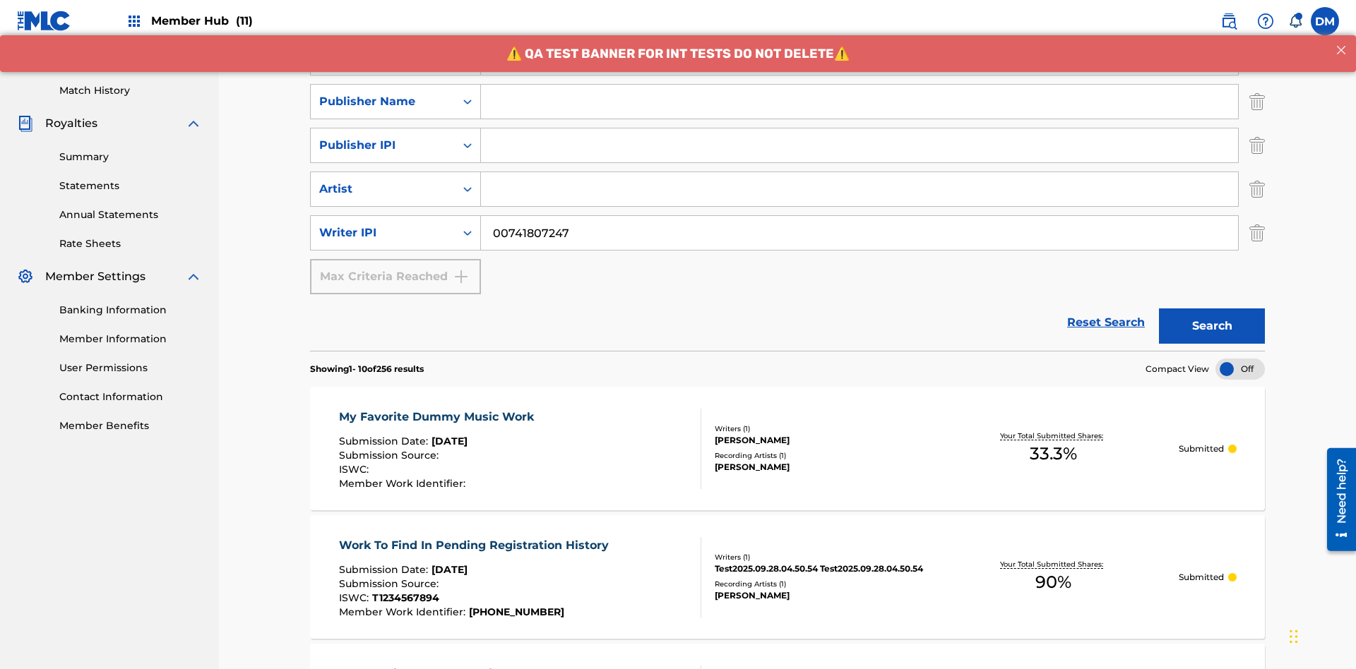
type input "00741807247"
click at [859, 102] on input "Search Form" at bounding box center [859, 102] width 757 height 34
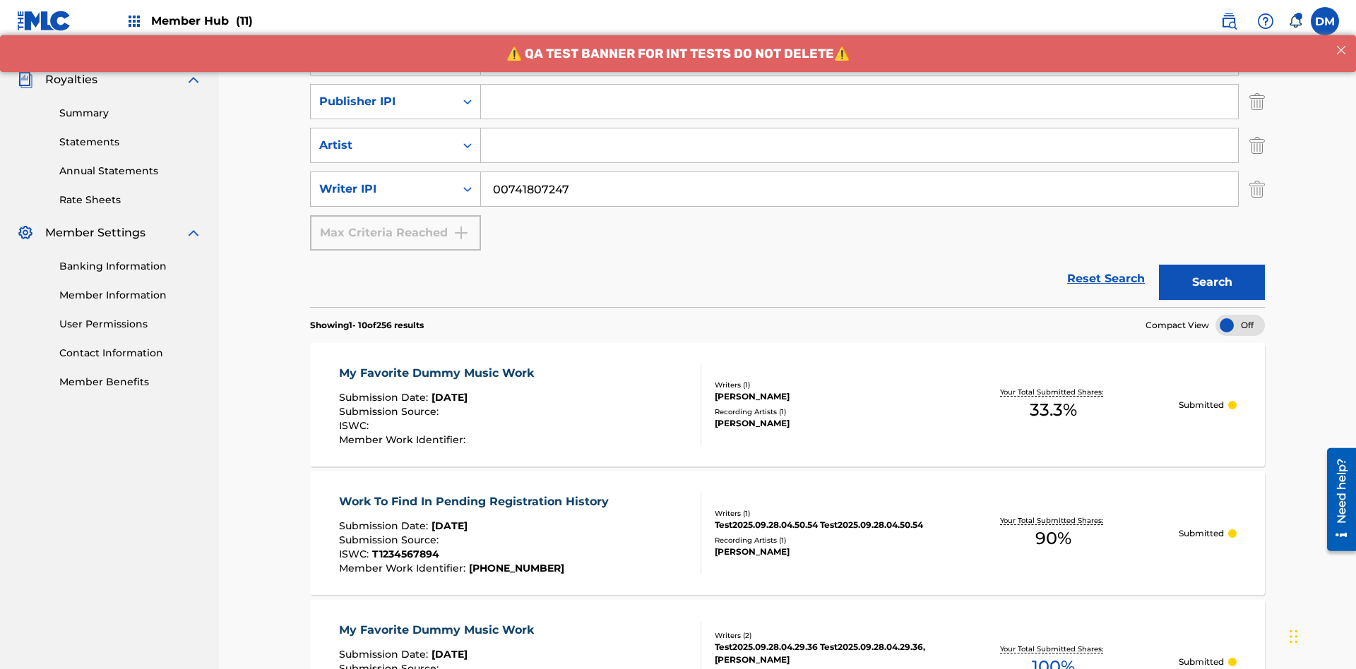
type input "CALACA"
click at [859, 102] on input "Search Form" at bounding box center [859, 102] width 757 height 34
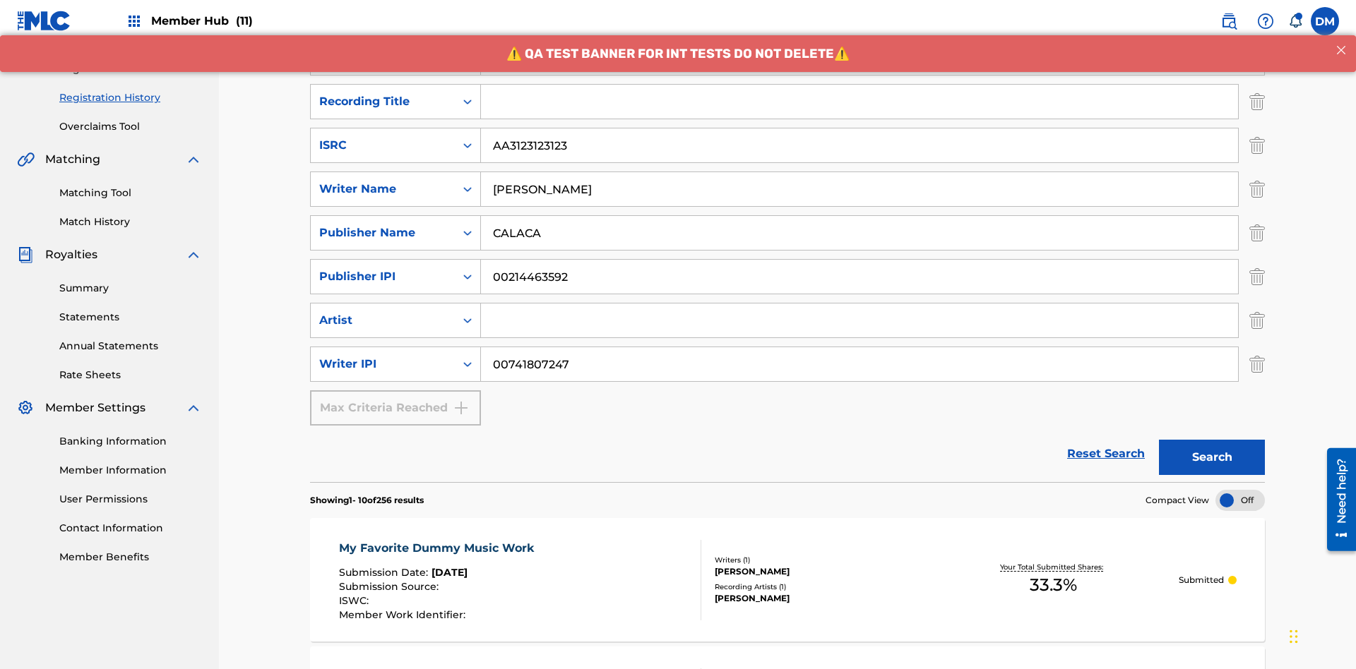
type input "00214463592"
click at [859, 102] on input "Search Form" at bounding box center [859, 102] width 757 height 34
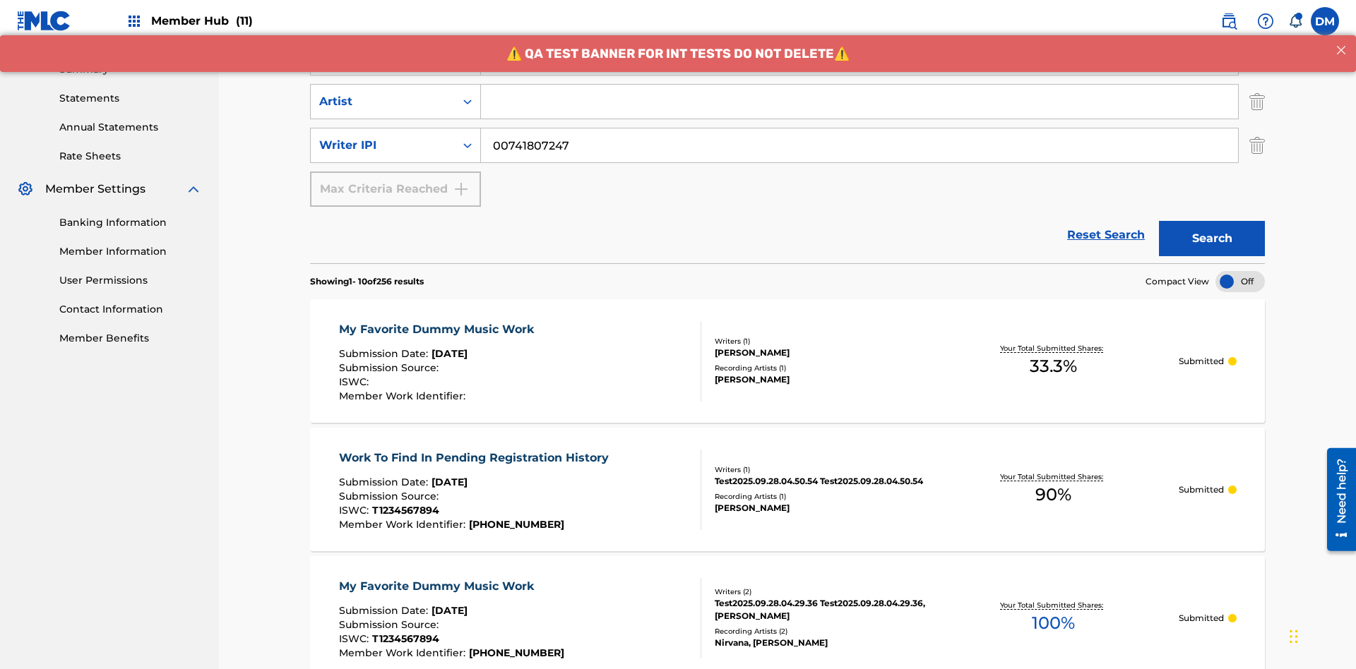
type input "Best Song Ever"
click at [859, 102] on input "Search Form" at bounding box center [859, 102] width 757 height 34
type input "[PERSON_NAME]"
click at [1212, 221] on button "Search" at bounding box center [1212, 238] width 106 height 35
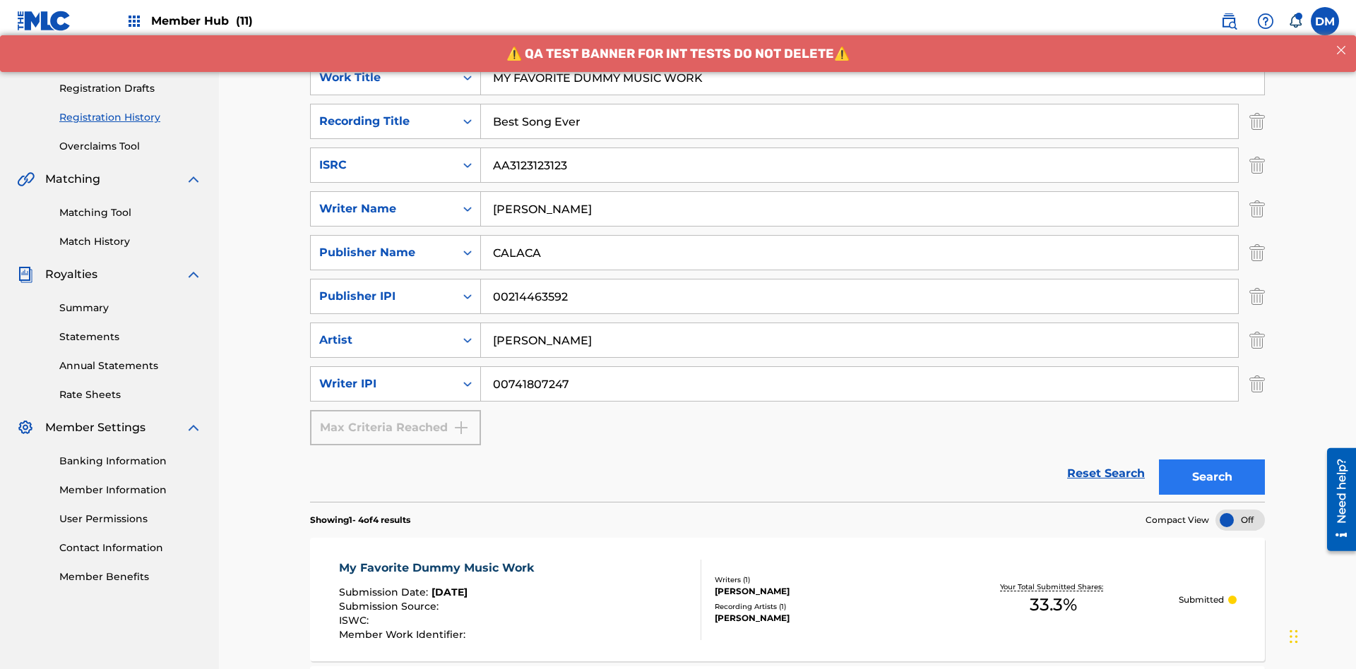
scroll to position [631, 0]
